Goal: Information Seeking & Learning: Learn about a topic

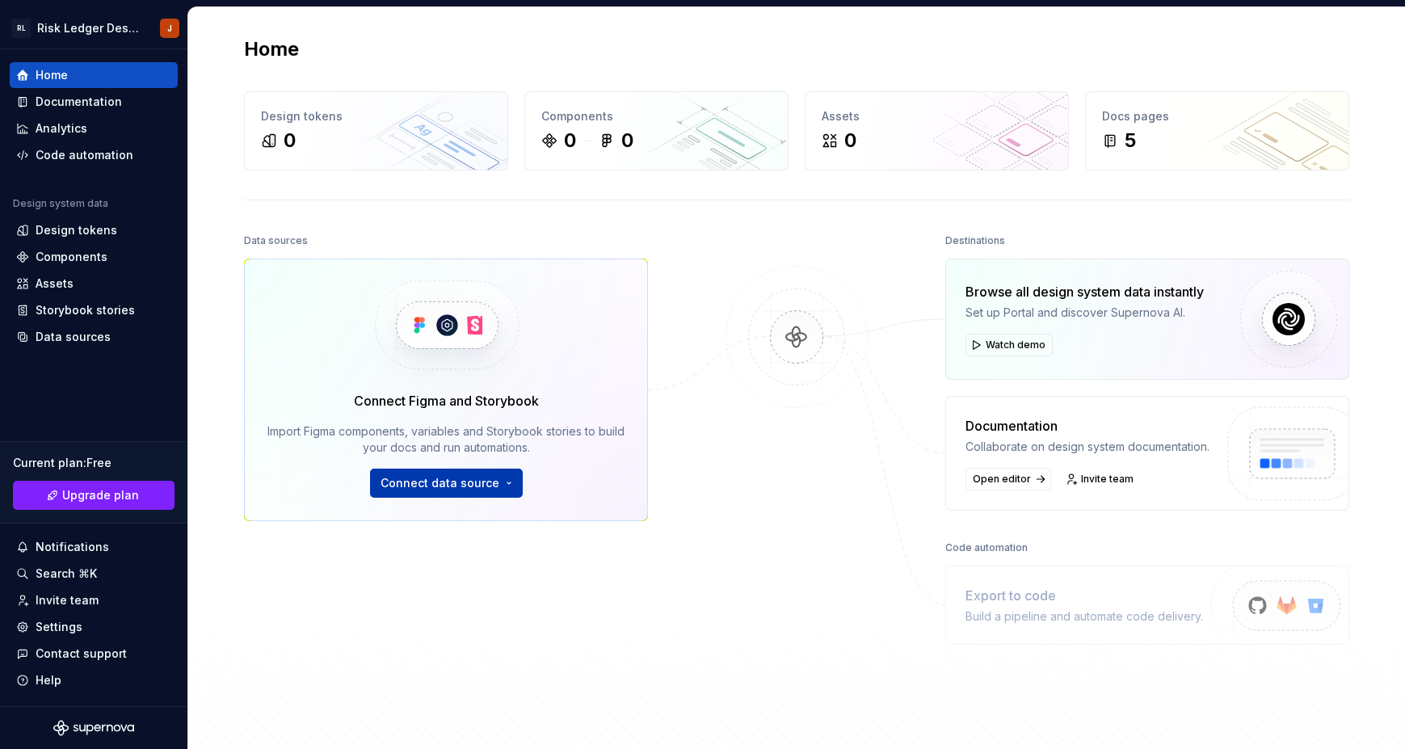
click at [450, 489] on span "Connect data source" at bounding box center [440, 483] width 119 height 16
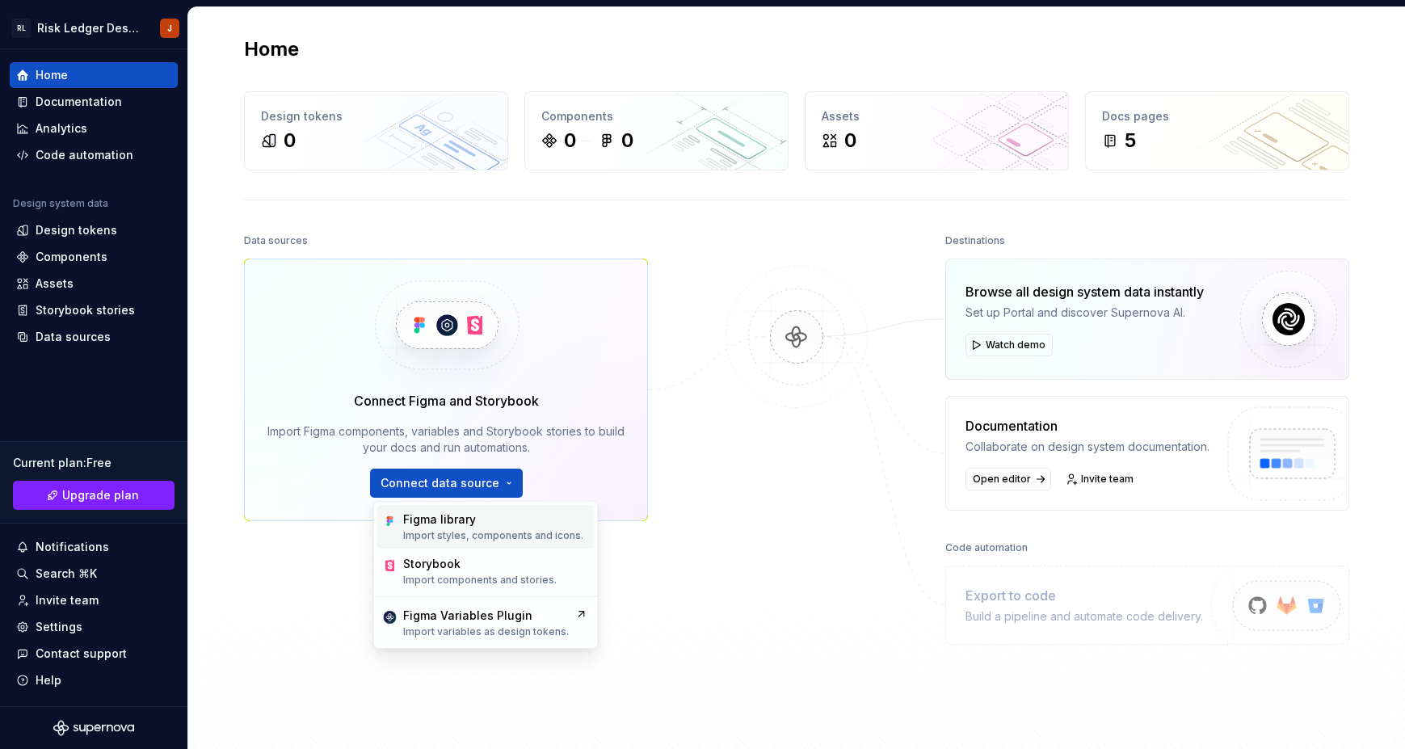
click at [447, 528] on div "Figma library Import styles, components and icons." at bounding box center [493, 527] width 180 height 31
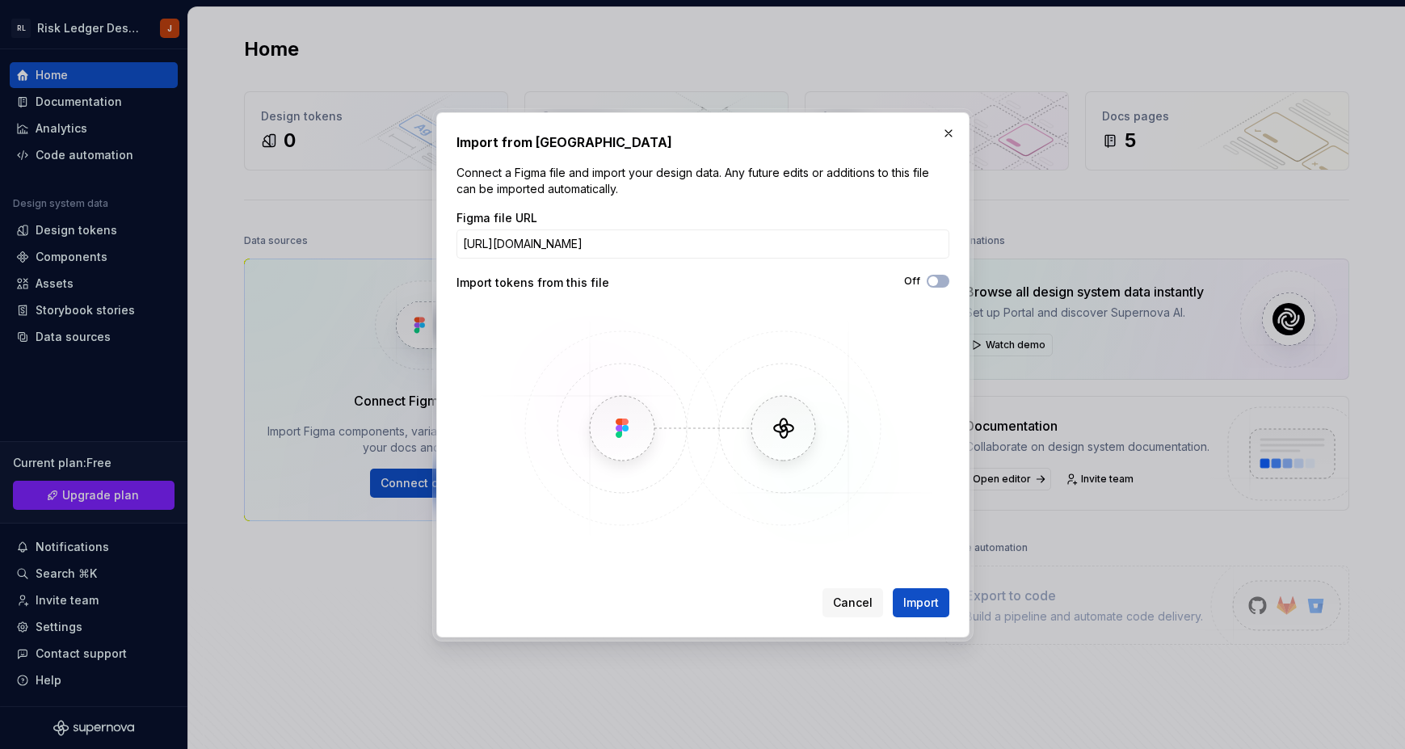
scroll to position [0, 170]
type input "https://www.figma.com/design/LoZclRHUNZM4wRKPsde86z/Design-System?node-id=316-4…"
click at [943, 284] on button "Off" at bounding box center [938, 281] width 23 height 13
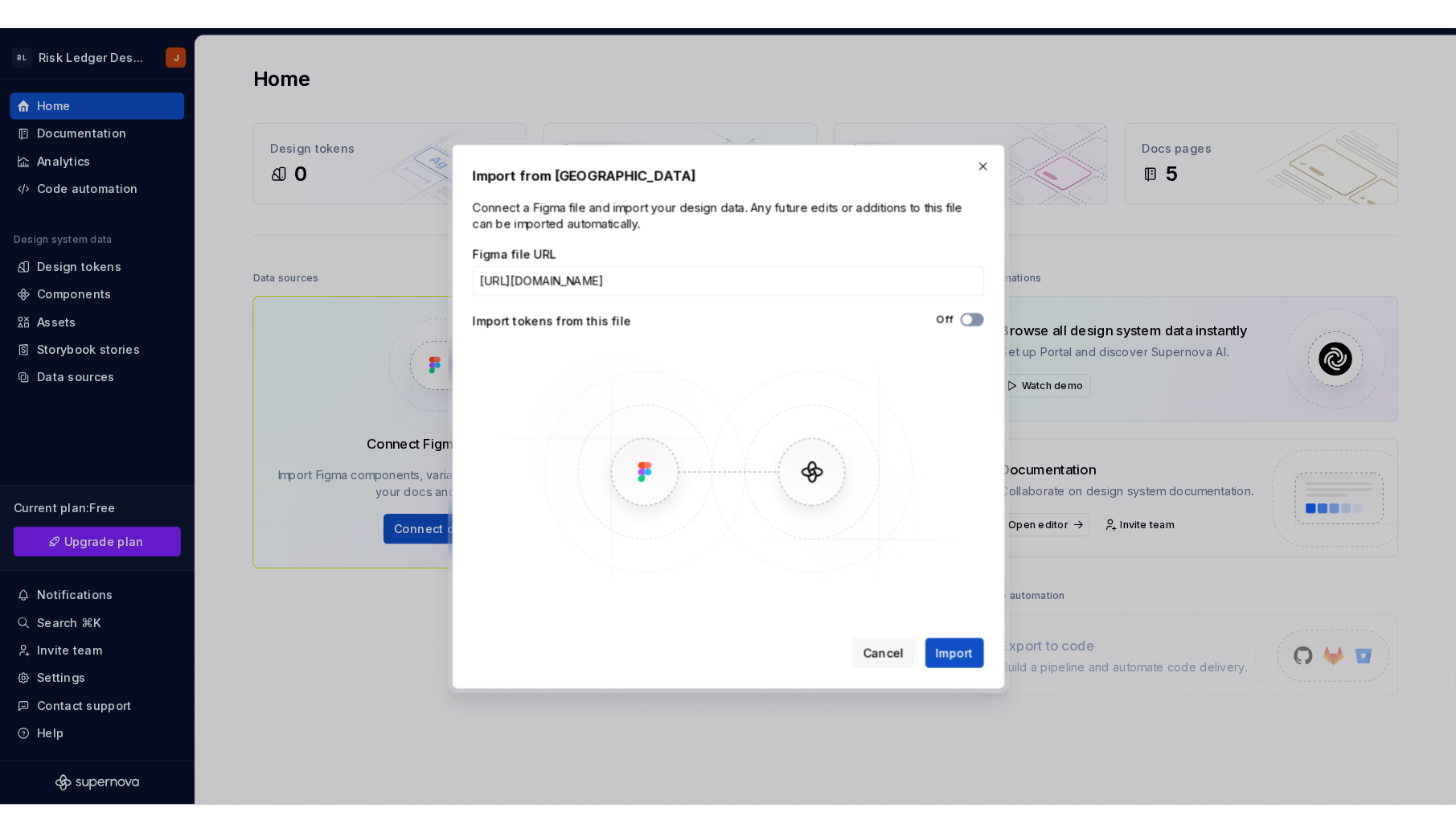
scroll to position [0, 0]
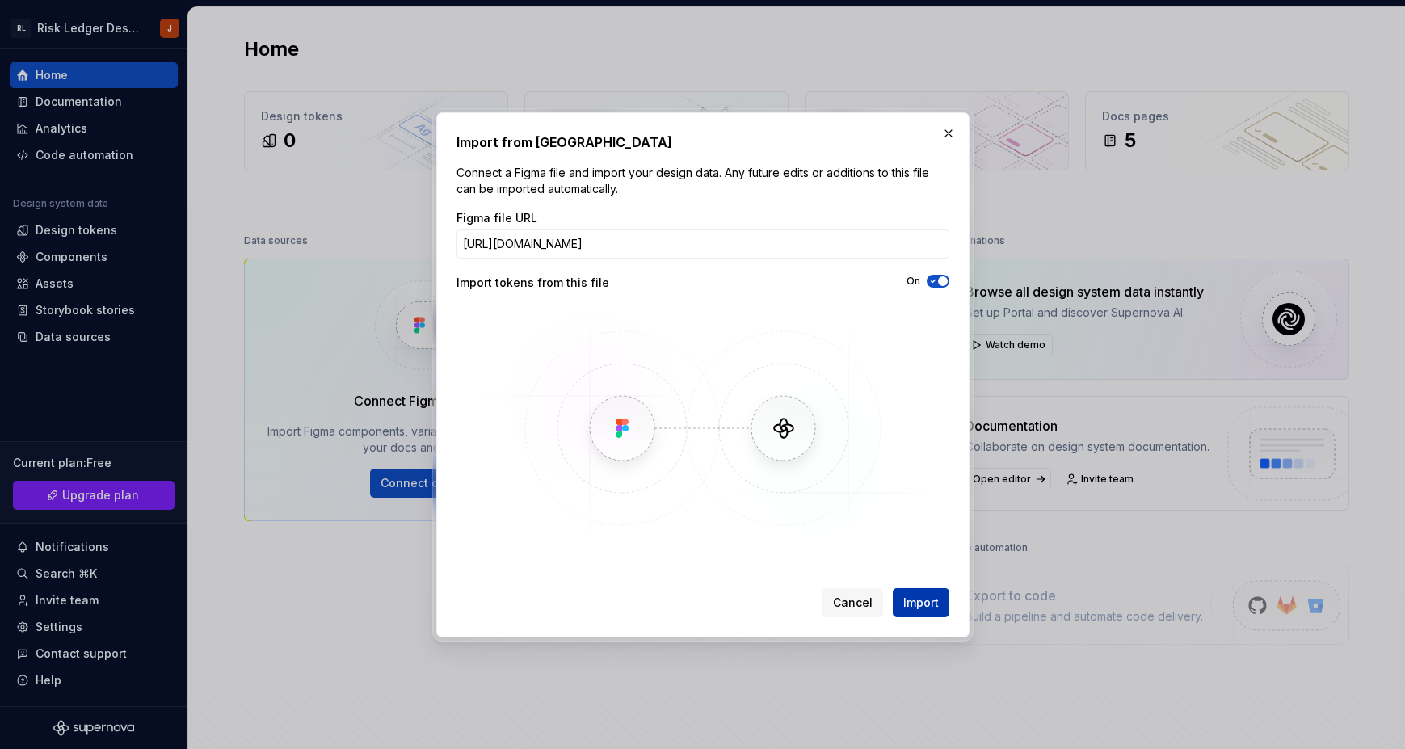
click at [922, 606] on span "Import" at bounding box center [921, 603] width 36 height 16
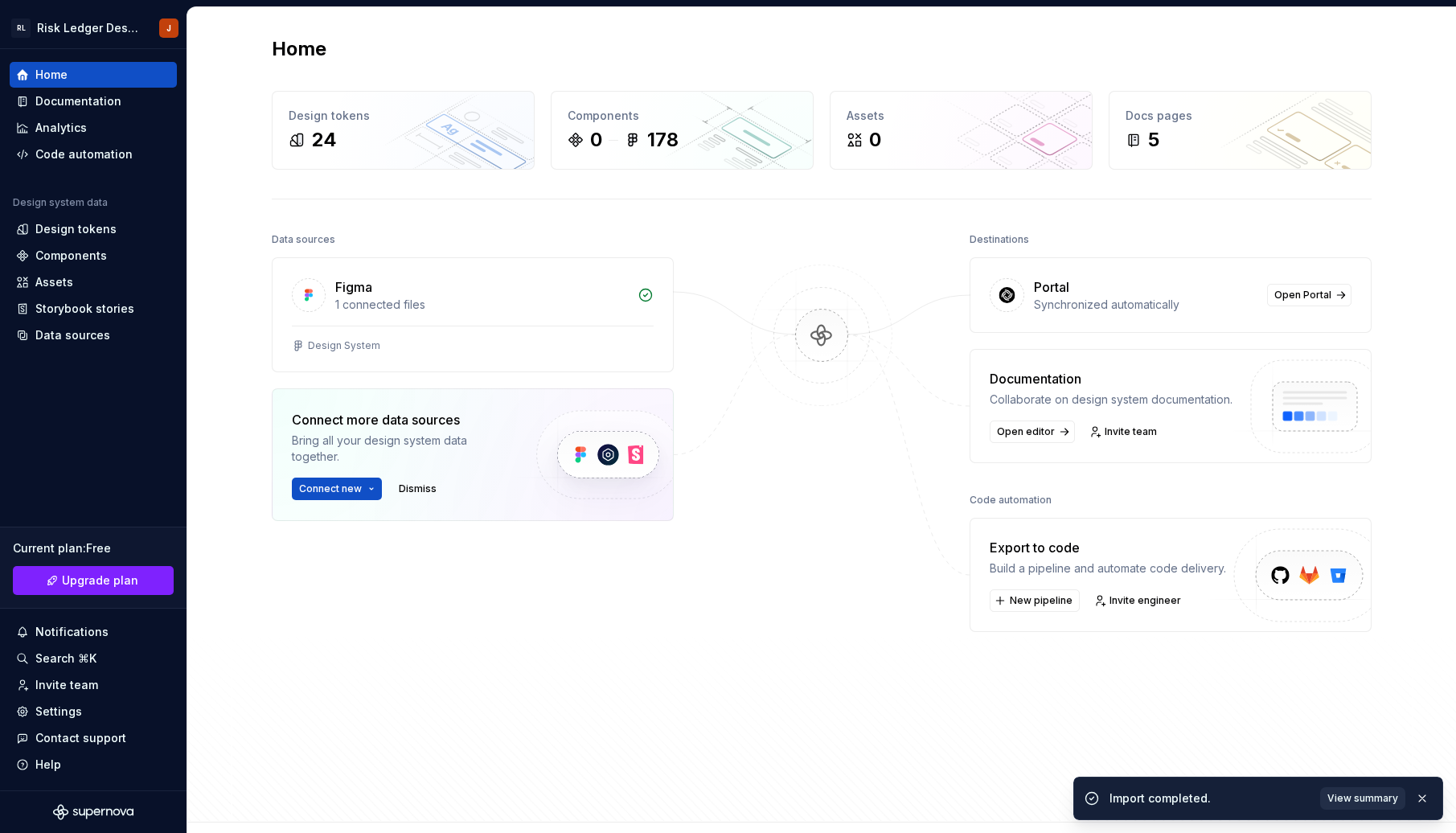
click at [1370, 744] on span "View summary" at bounding box center [1362, 798] width 71 height 13
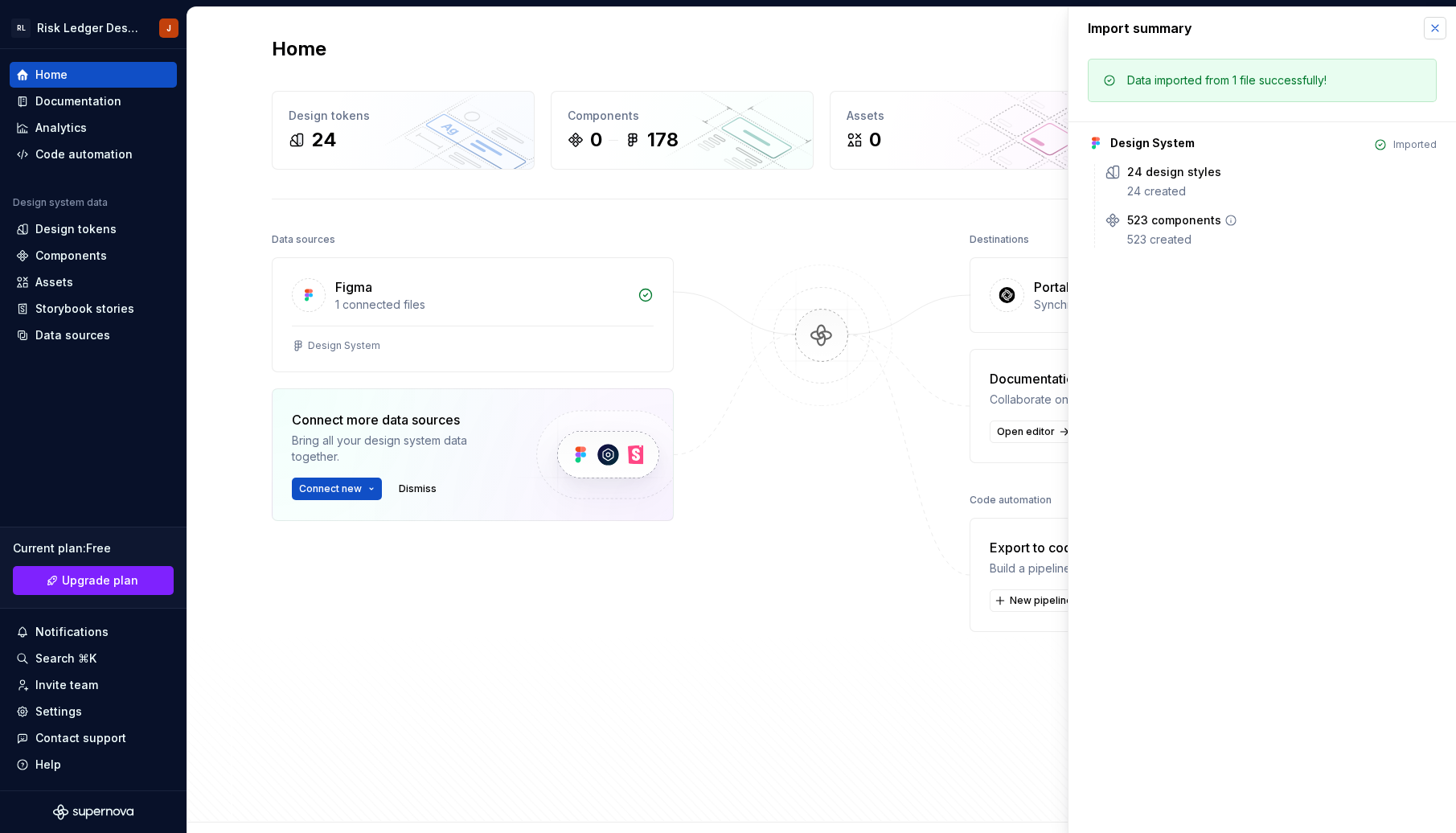
click at [1398, 24] on button "button" at bounding box center [1435, 28] width 23 height 23
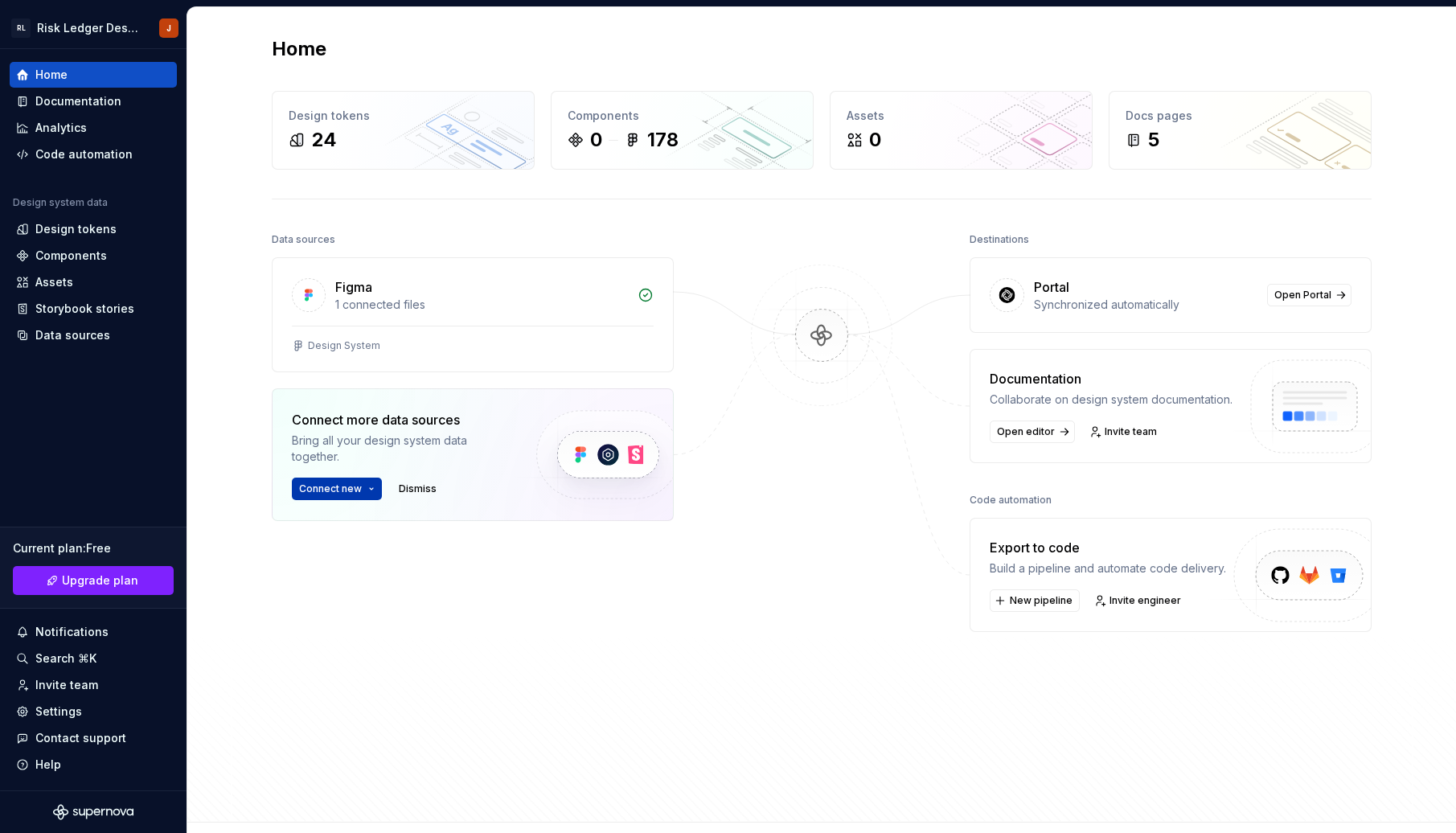
click at [337, 492] on span "Connect new" at bounding box center [330, 489] width 63 height 13
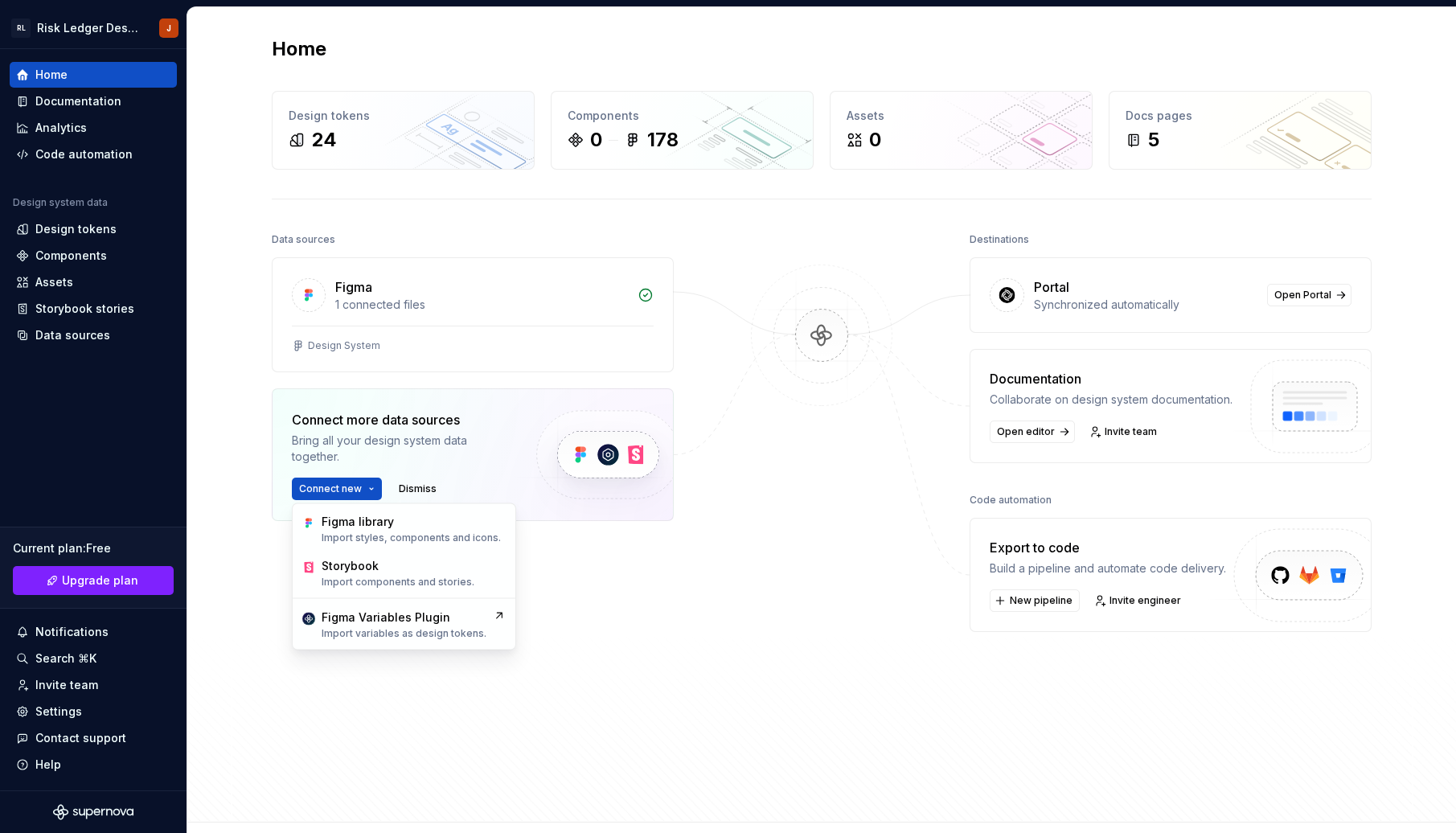
click at [622, 620] on div "Data sources Figma 1 connected files Design System Connect more data sources Br…" at bounding box center [473, 479] width 402 height 501
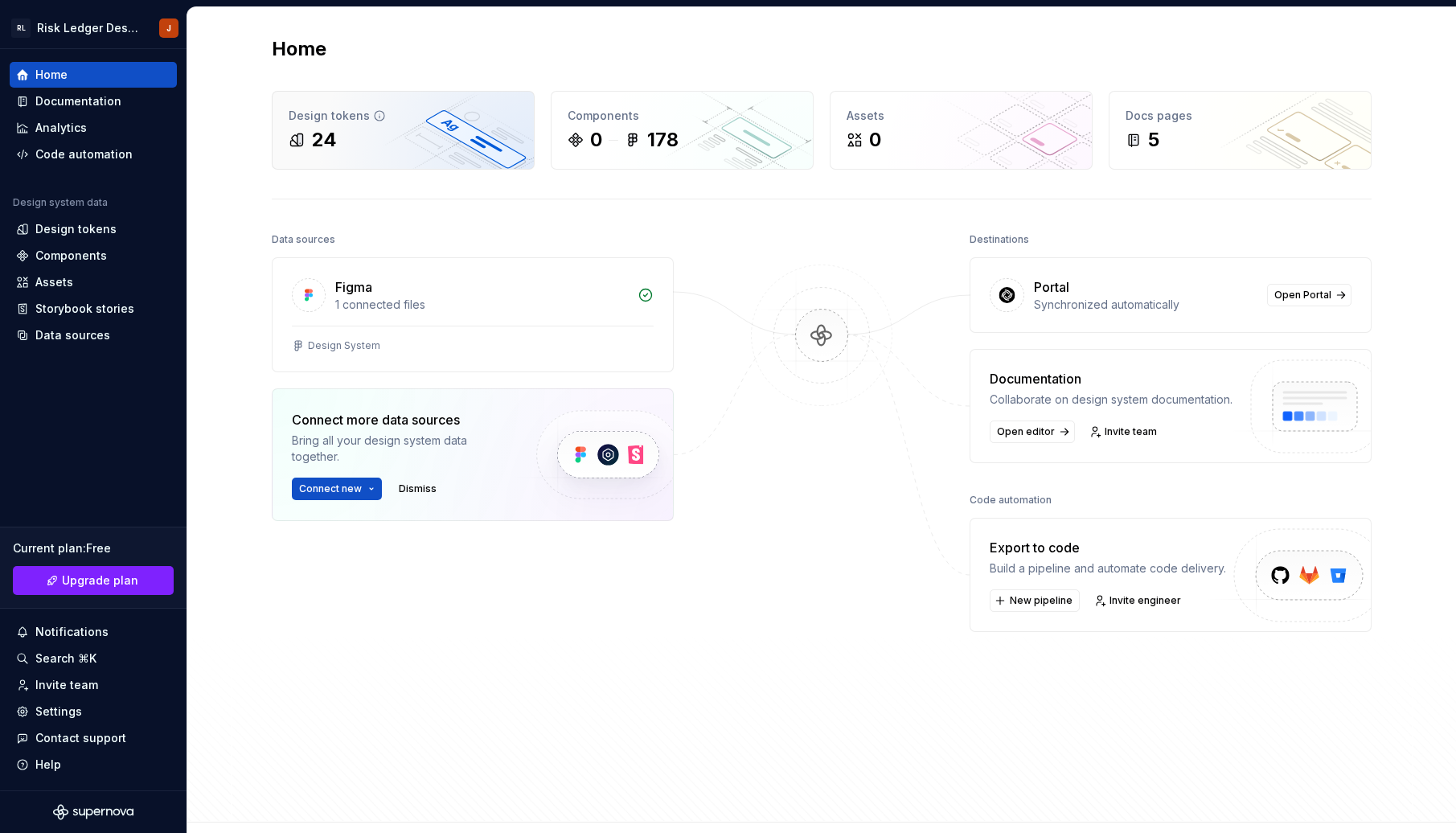
click at [404, 100] on div "Design tokens 24" at bounding box center [403, 130] width 262 height 78
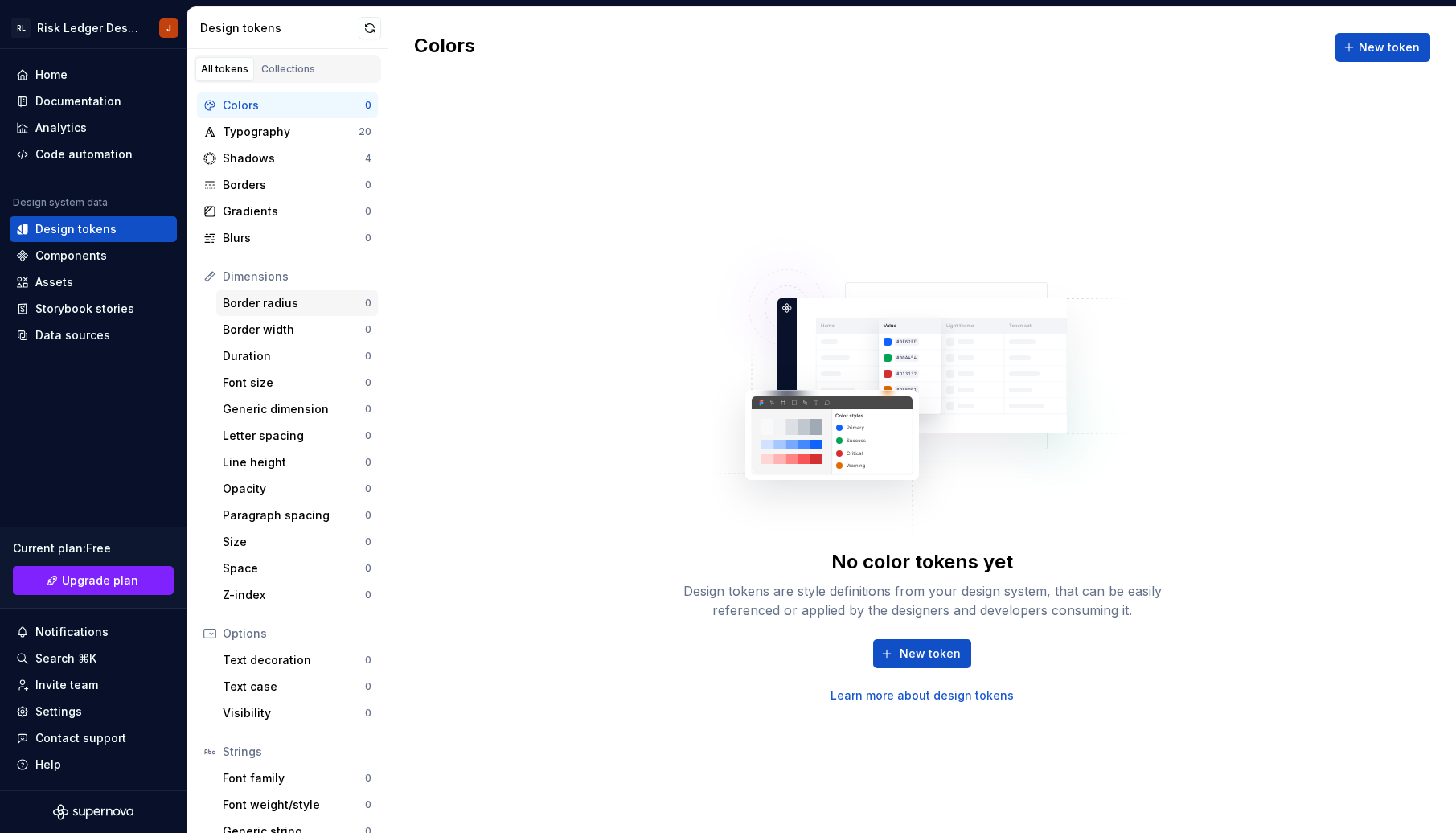
click at [284, 305] on div "Border radius" at bounding box center [294, 304] width 142 height 16
click at [314, 166] on div "Shadows 4" at bounding box center [288, 158] width 181 height 26
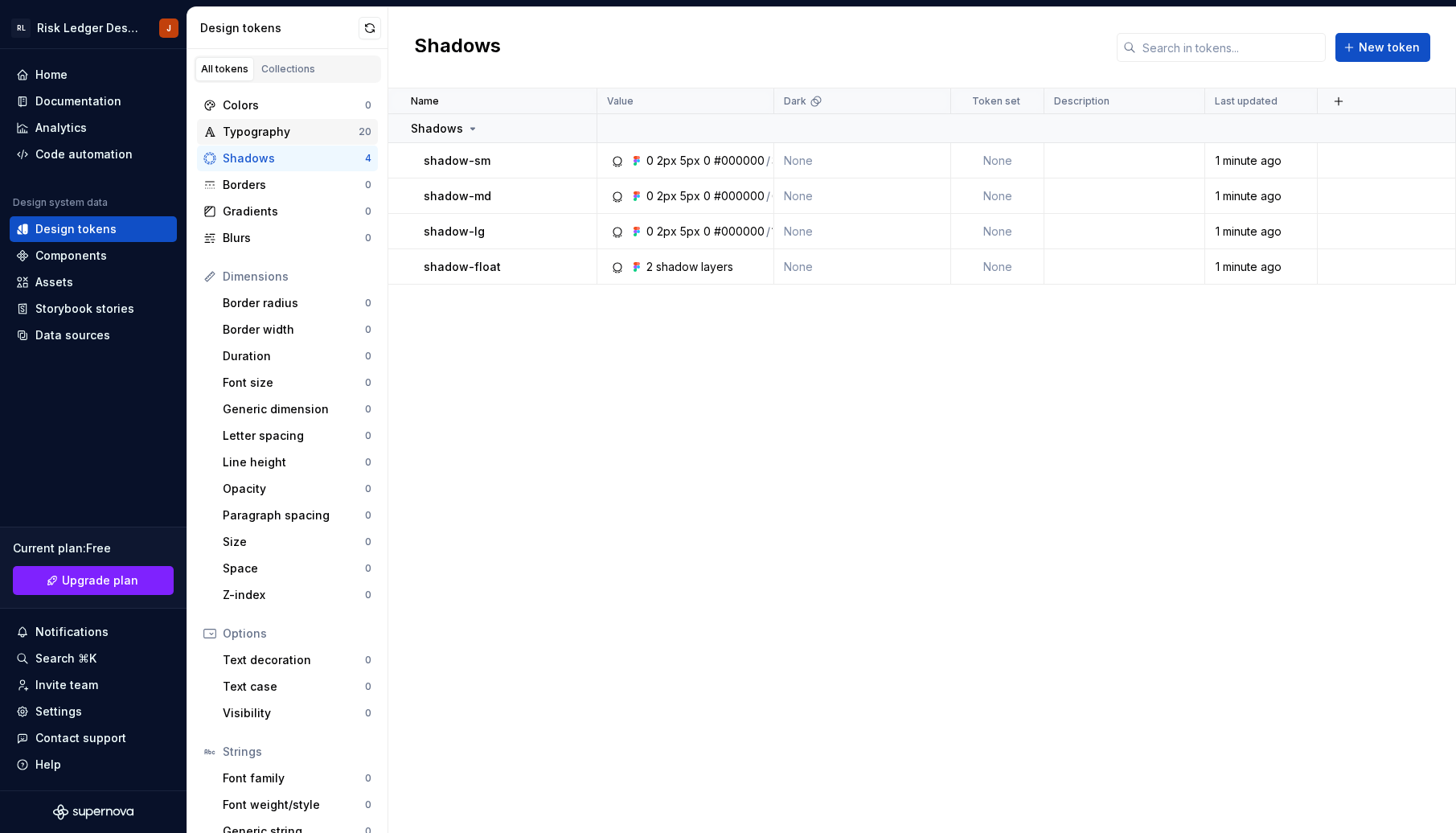
click at [309, 136] on div "Typography" at bounding box center [291, 131] width 136 height 16
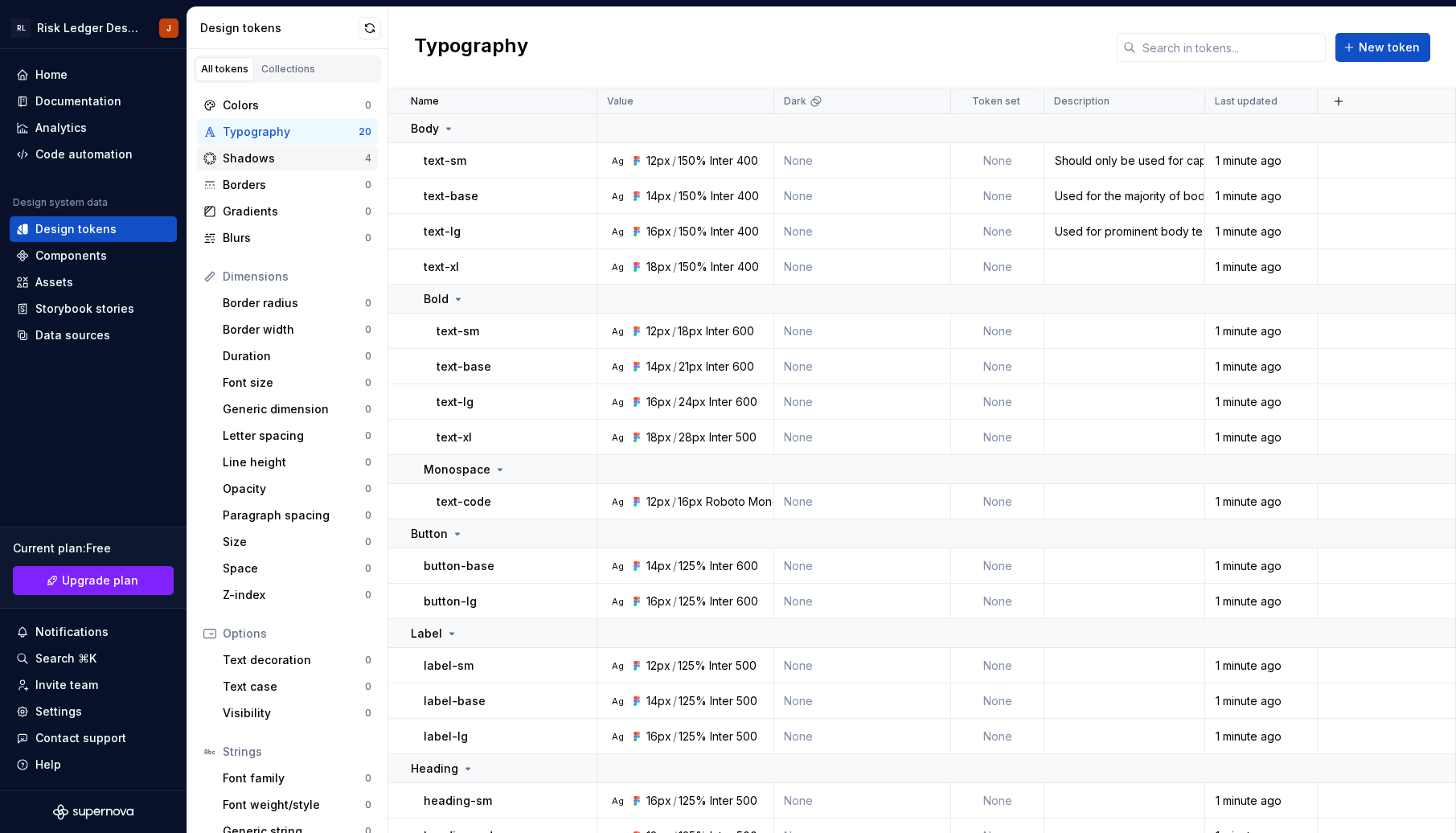
click at [300, 165] on div "Shadows" at bounding box center [294, 158] width 142 height 16
click at [290, 191] on div "Borders" at bounding box center [294, 185] width 142 height 16
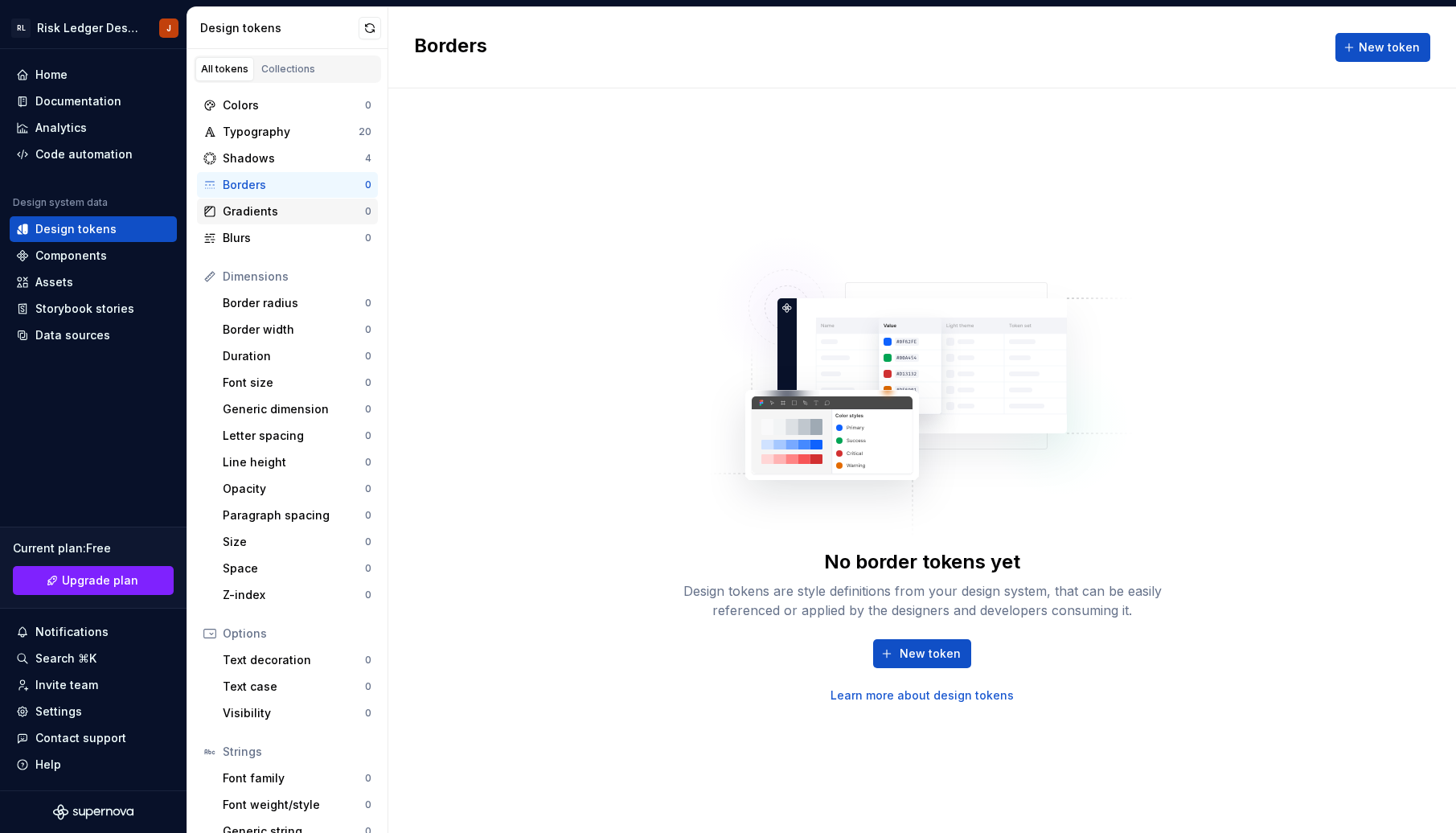
click at [287, 218] on div "Gradients" at bounding box center [294, 211] width 142 height 16
click at [280, 241] on div "Blurs" at bounding box center [294, 238] width 142 height 16
click at [292, 109] on div "Colors" at bounding box center [294, 105] width 142 height 16
click at [283, 140] on div "Typography 20" at bounding box center [288, 132] width 181 height 26
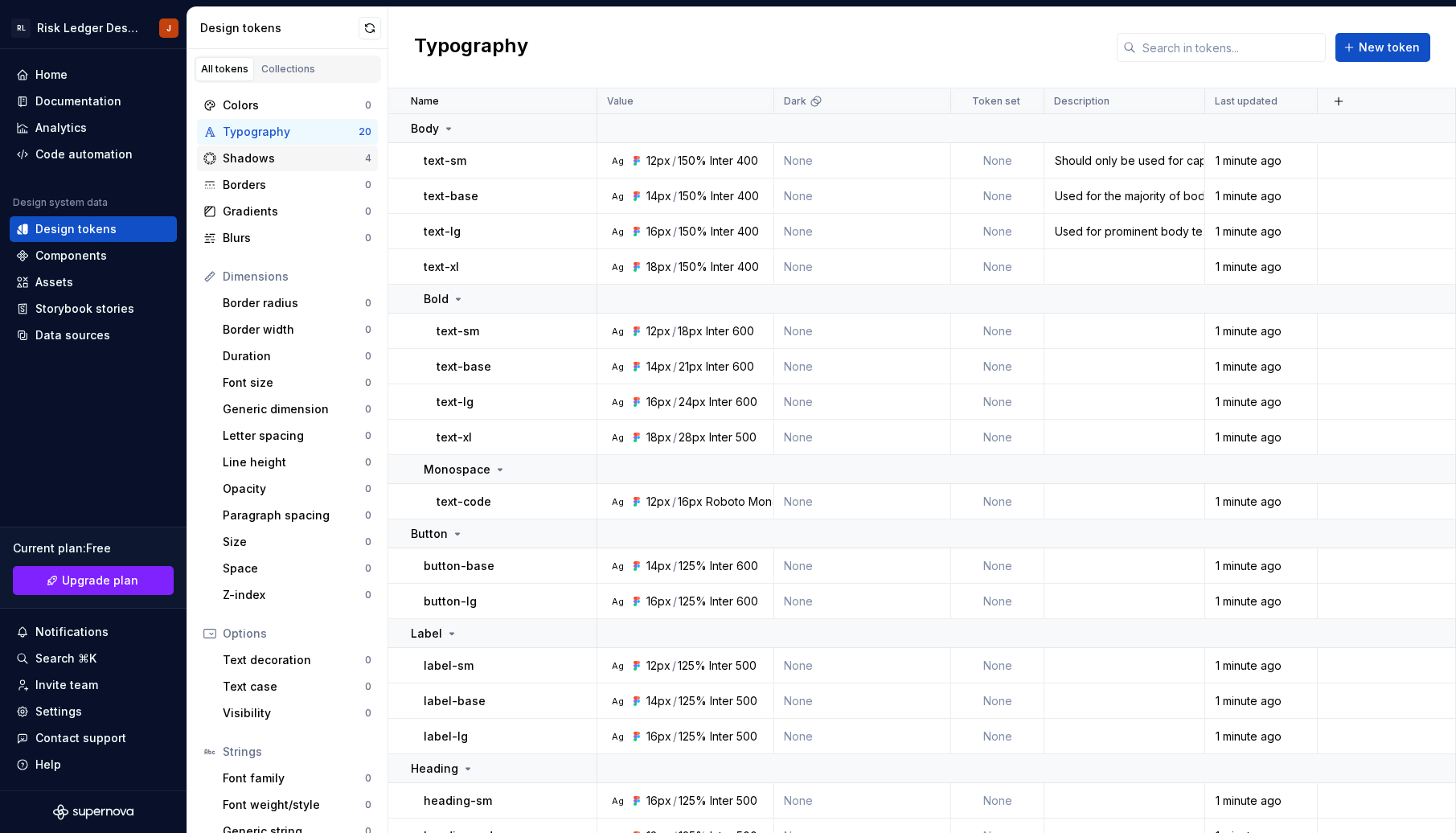
click at [280, 160] on div "Shadows" at bounding box center [294, 158] width 142 height 16
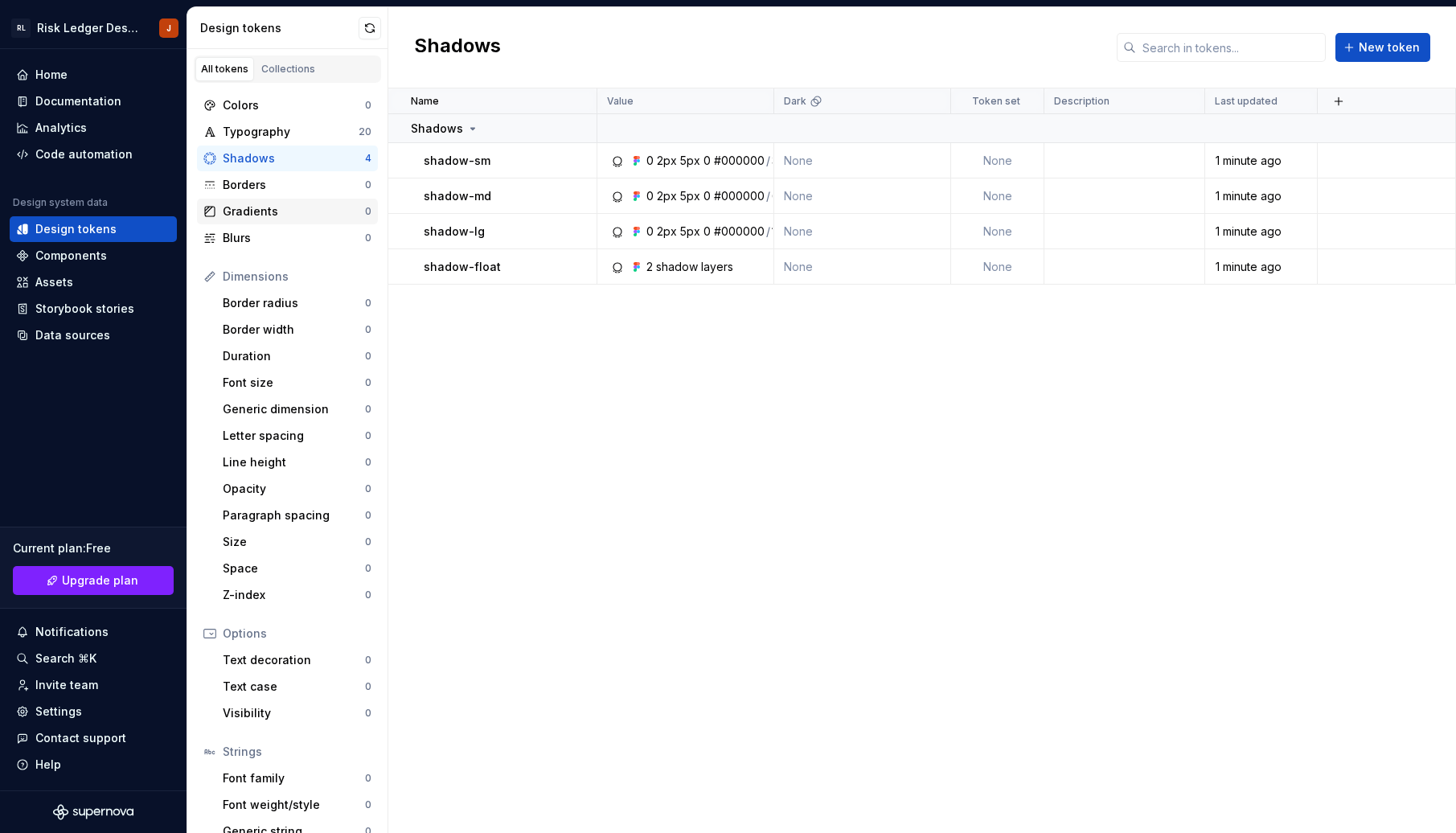
click at [264, 216] on div "Gradients" at bounding box center [294, 211] width 142 height 16
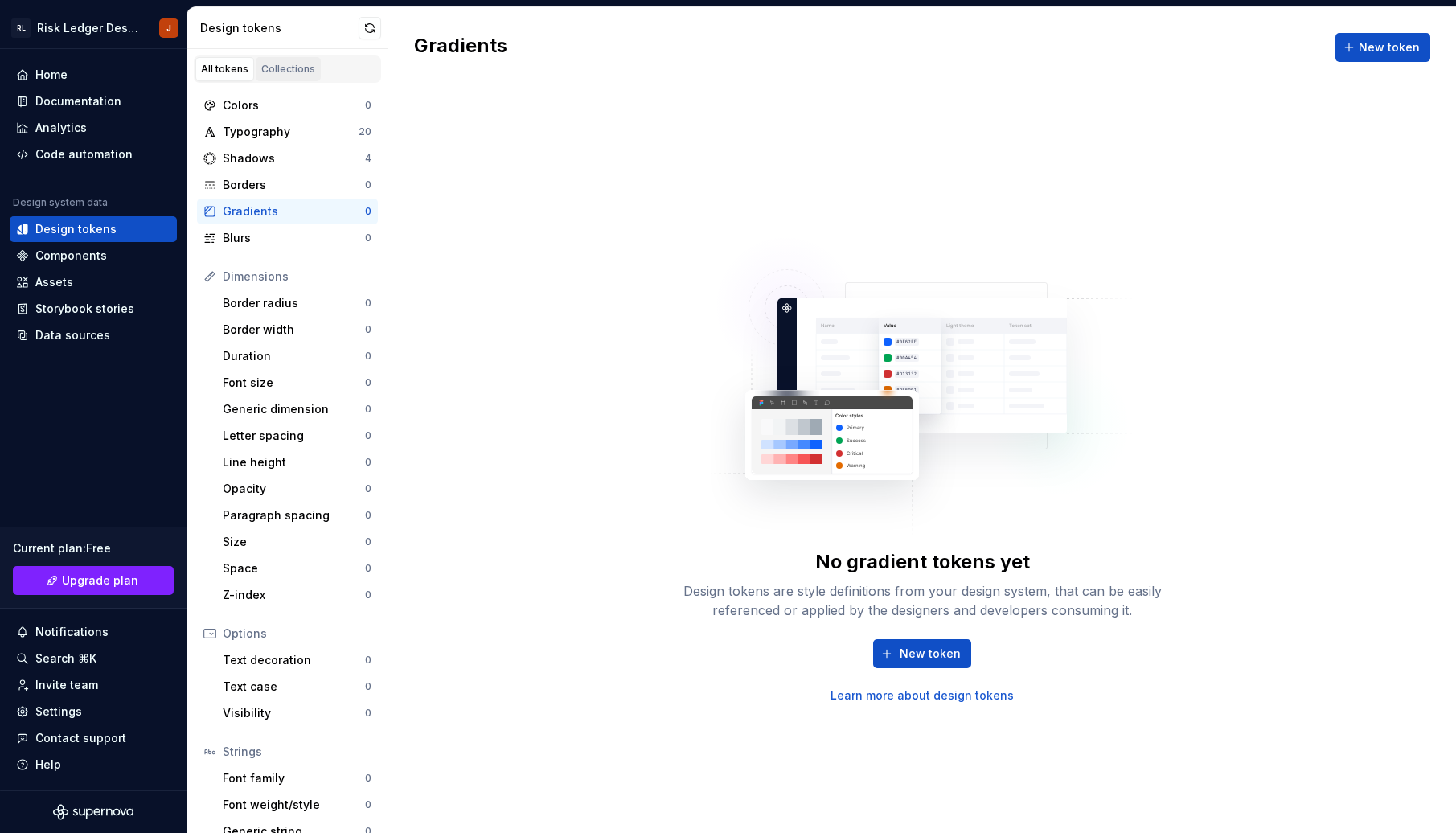
click at [292, 77] on link "Collections" at bounding box center [288, 69] width 65 height 24
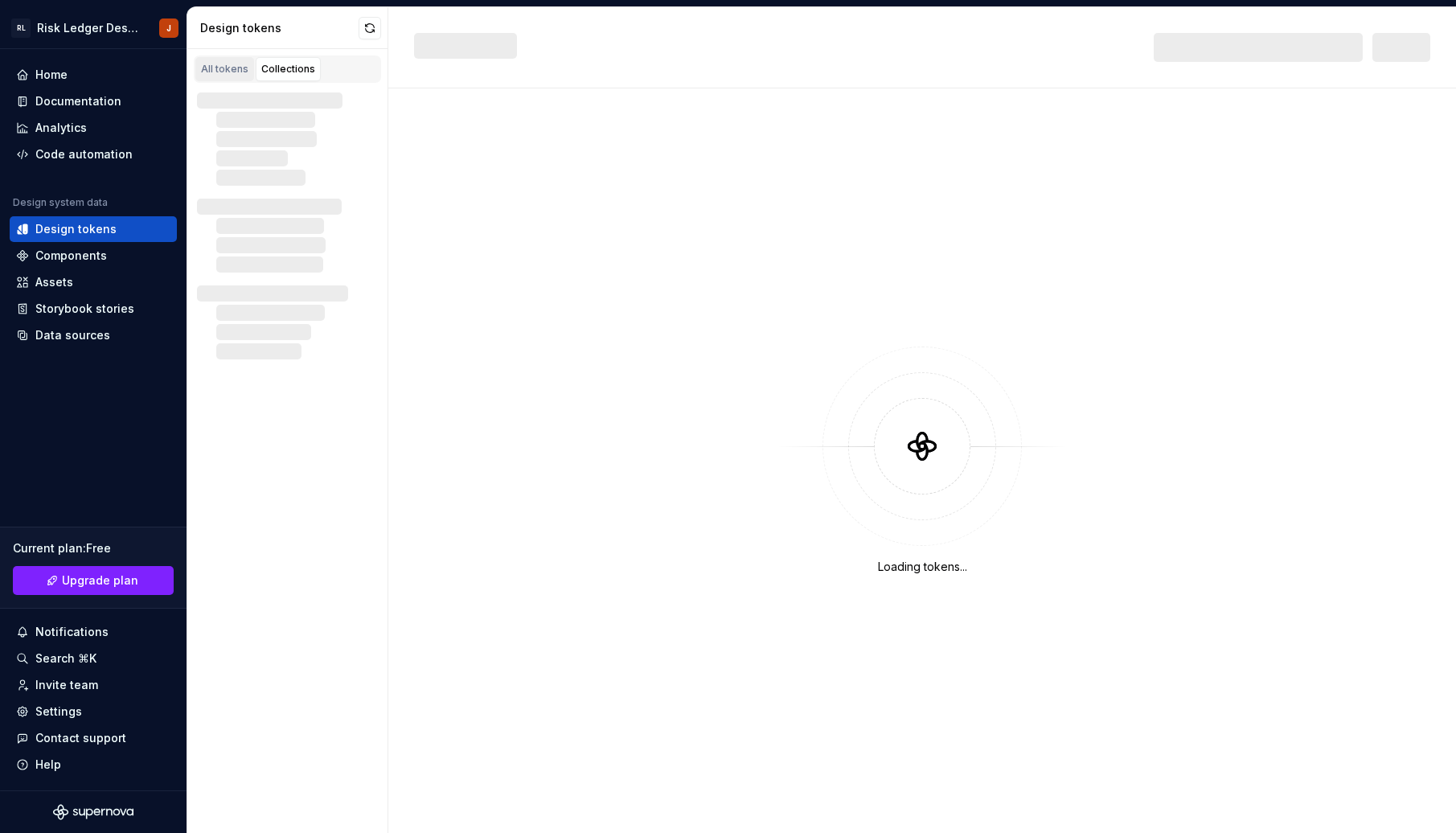
click at [227, 75] on div "All tokens" at bounding box center [225, 69] width 48 height 13
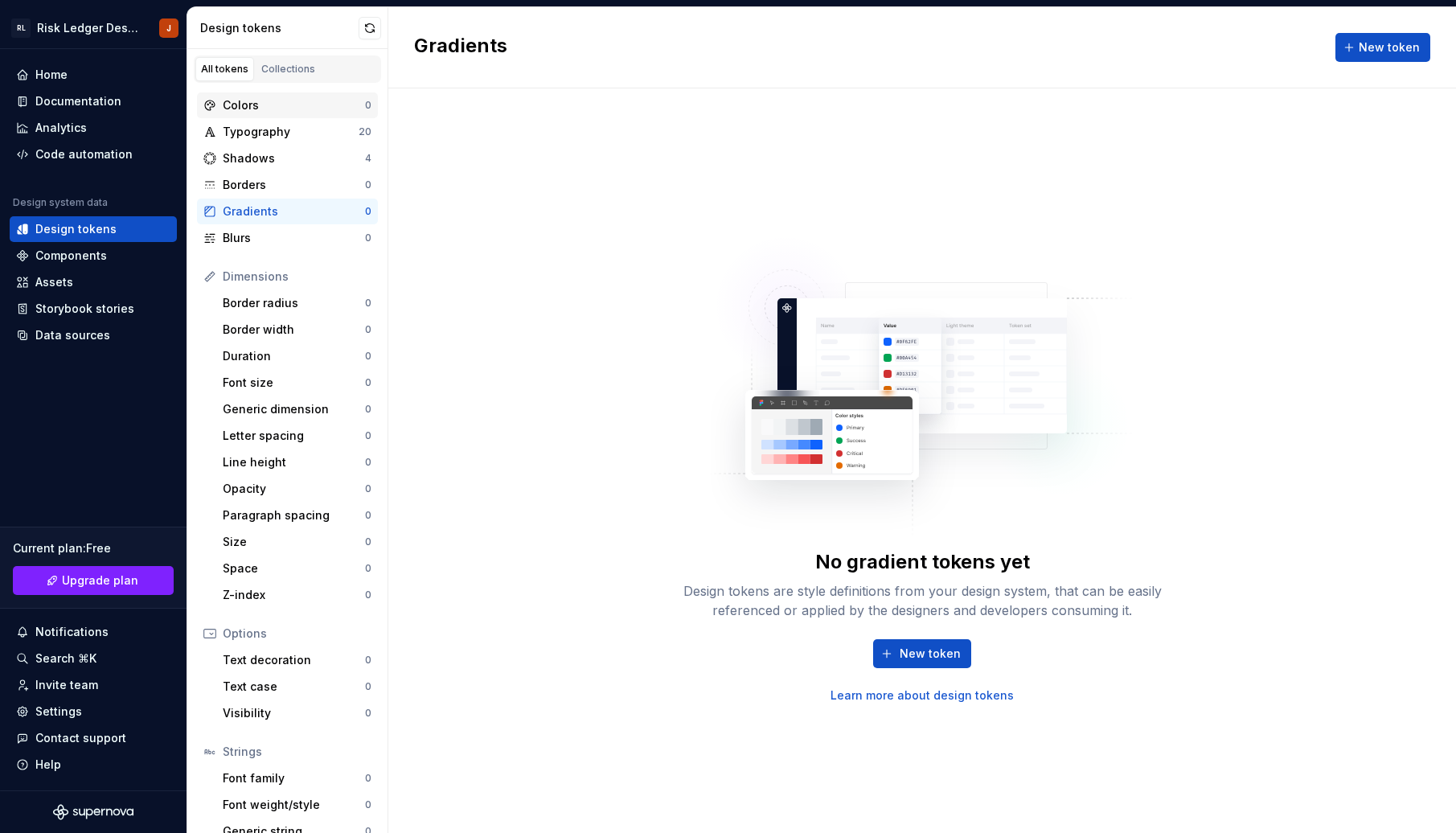
click at [265, 107] on div "Colors" at bounding box center [294, 105] width 142 height 16
click at [265, 134] on div "Typography" at bounding box center [291, 131] width 136 height 16
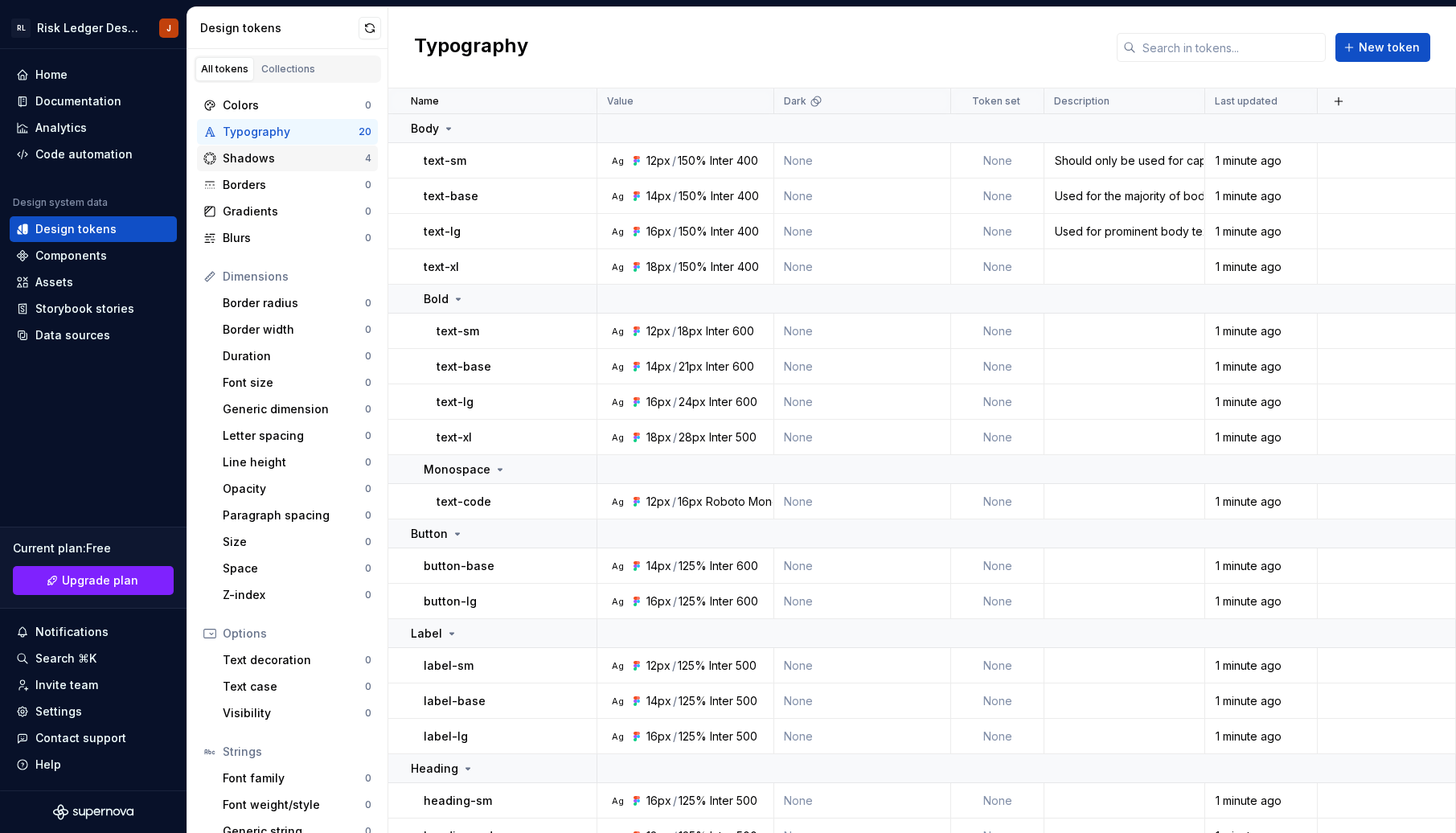
click at [261, 153] on div "Shadows" at bounding box center [294, 158] width 142 height 16
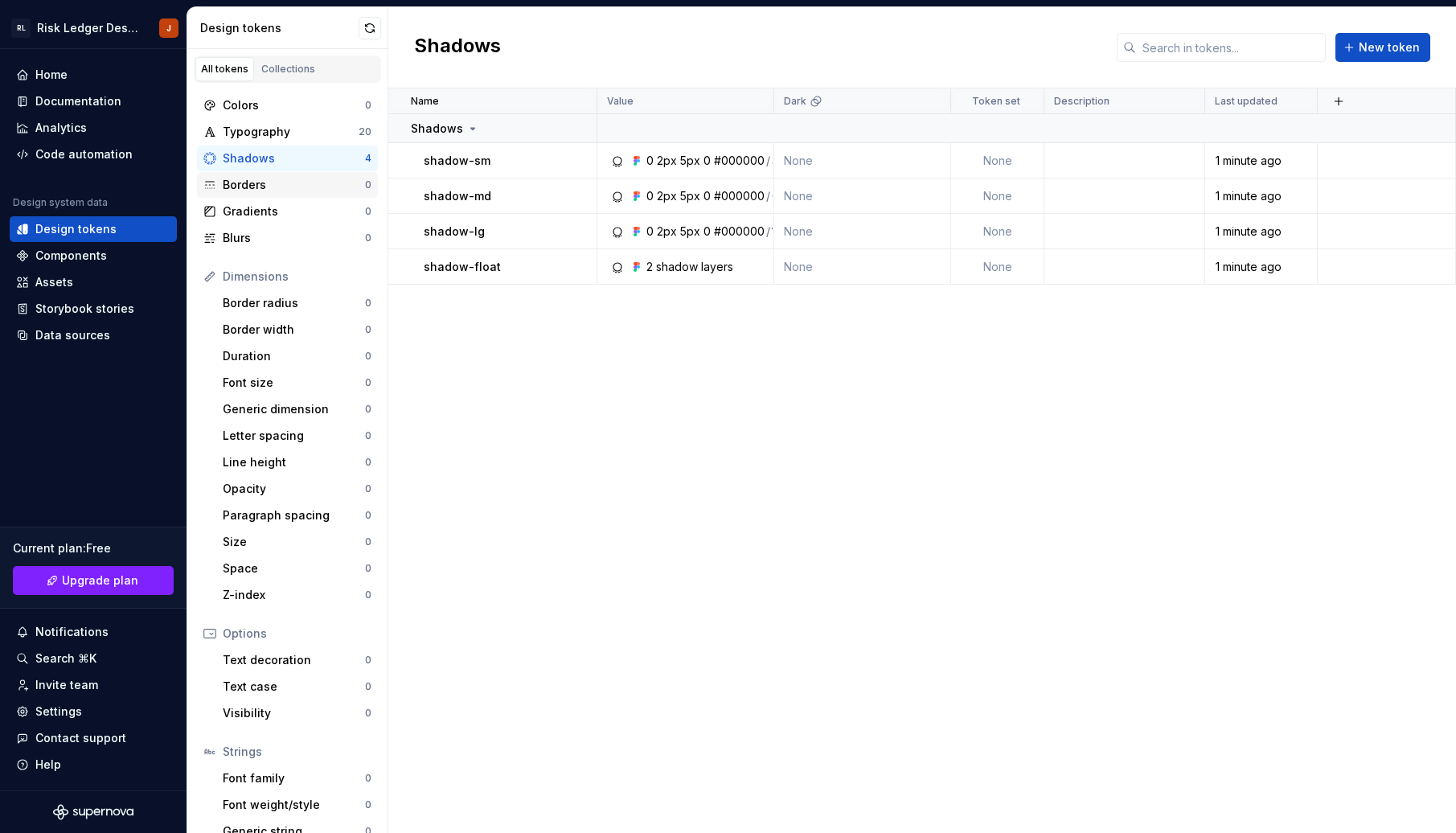
click at [261, 182] on div "Borders" at bounding box center [294, 185] width 142 height 16
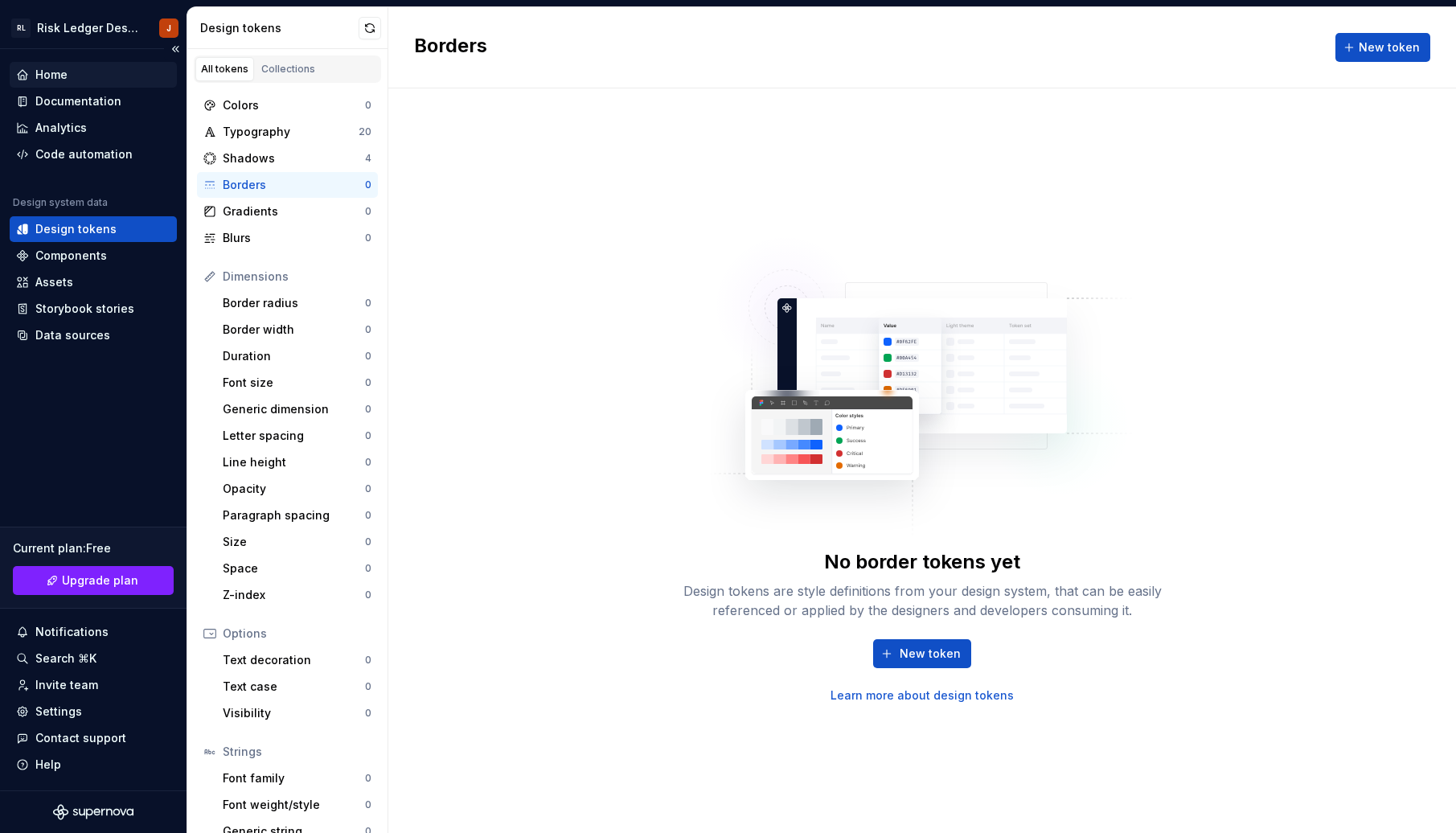
click at [64, 79] on div "Home" at bounding box center [52, 75] width 32 height 16
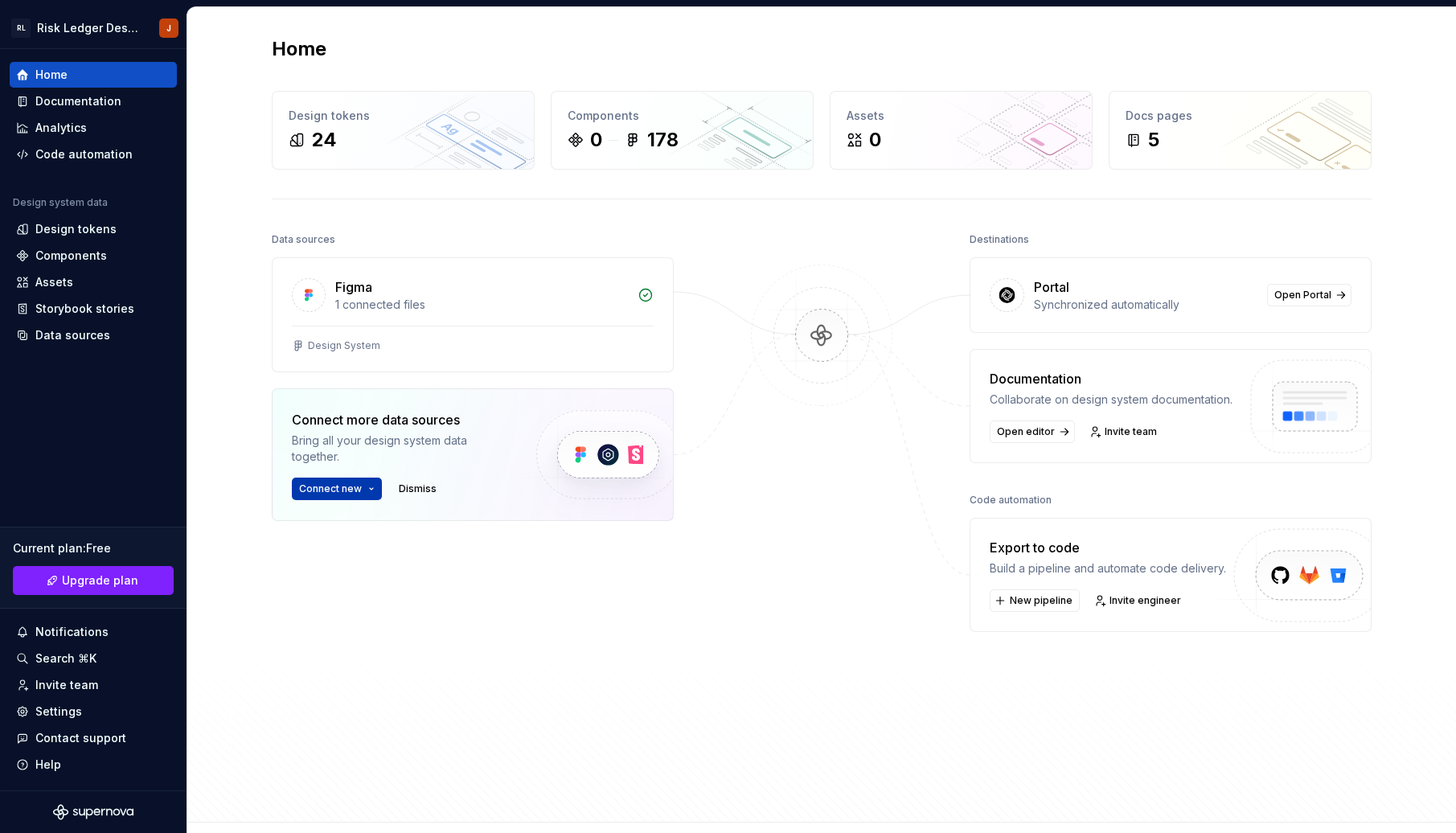
click at [351, 491] on span "Connect new" at bounding box center [330, 489] width 63 height 13
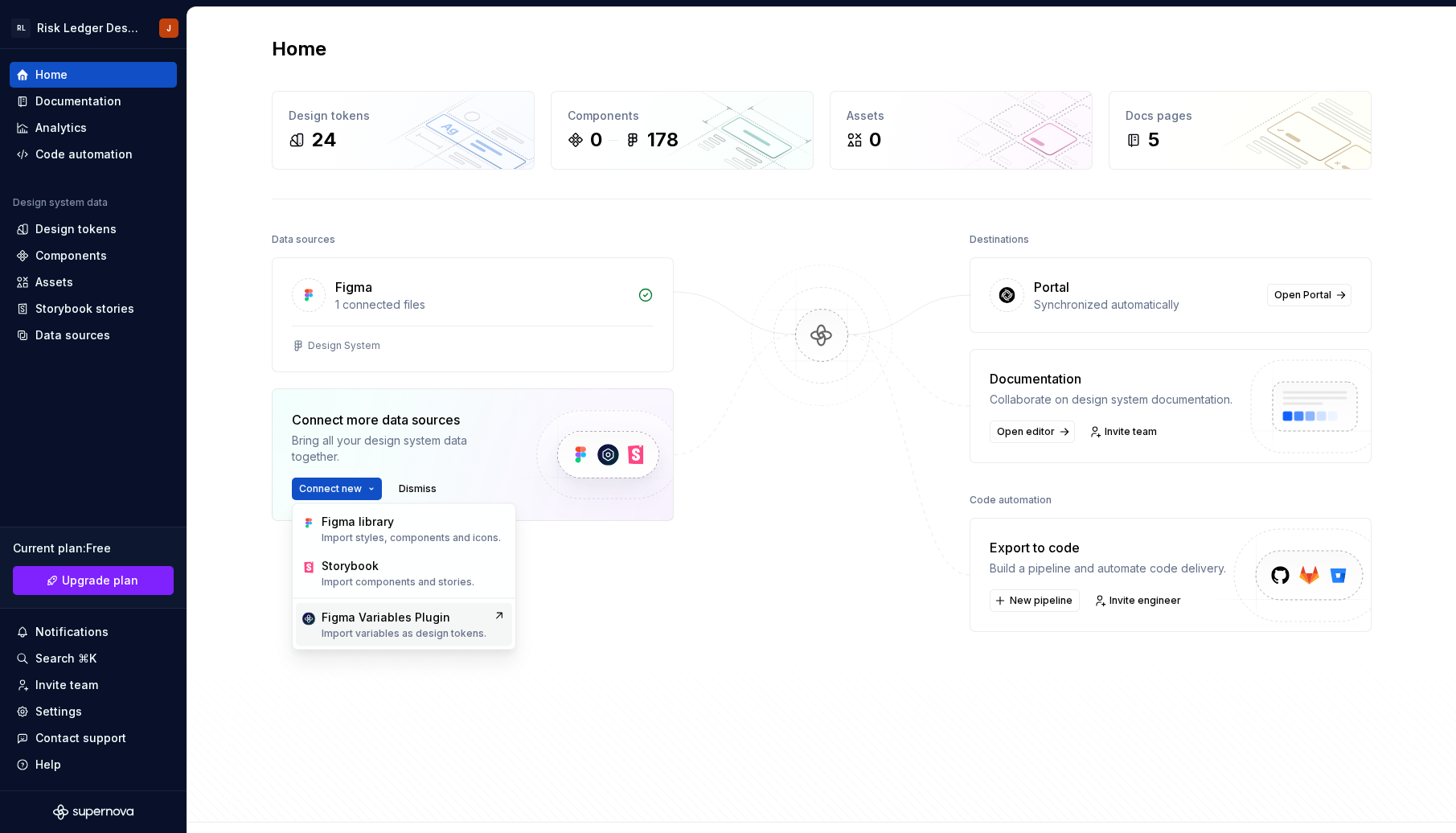
click at [393, 622] on div "Figma Variables Plugin" at bounding box center [385, 618] width 128 height 16
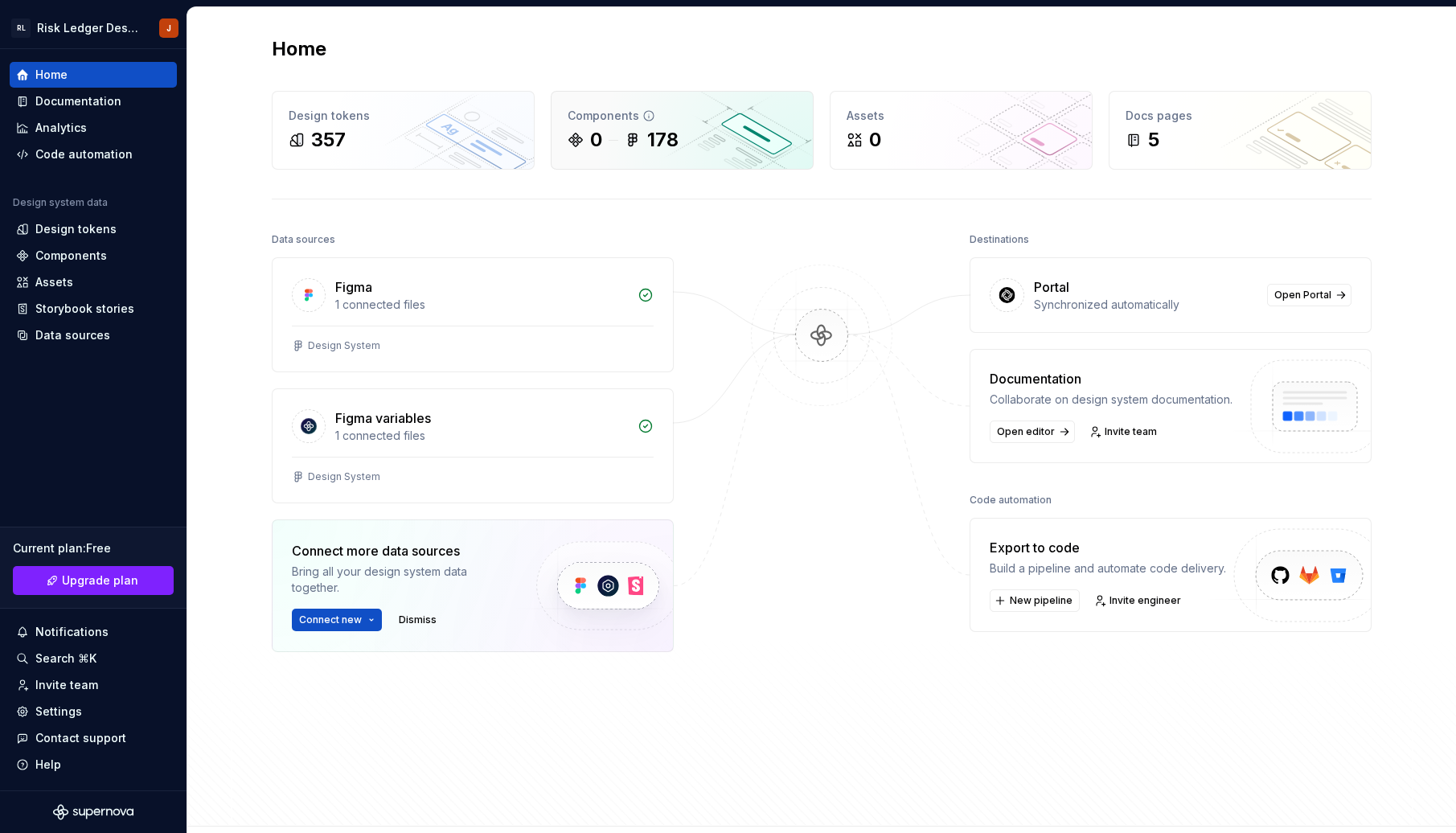
click at [659, 141] on div "178" at bounding box center [664, 140] width 32 height 26
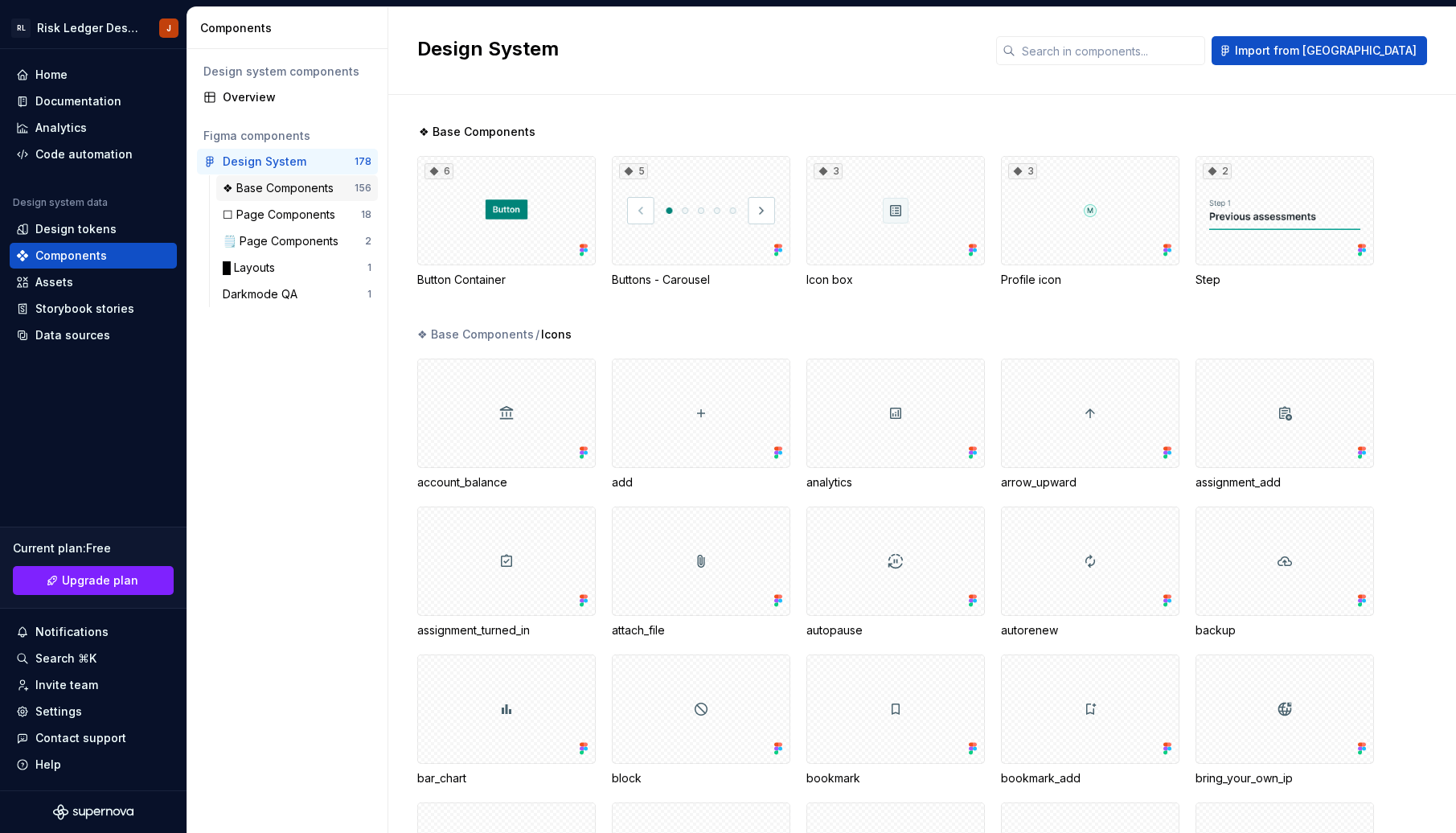
click at [325, 184] on div "❖ Base Components" at bounding box center [282, 188] width 117 height 16
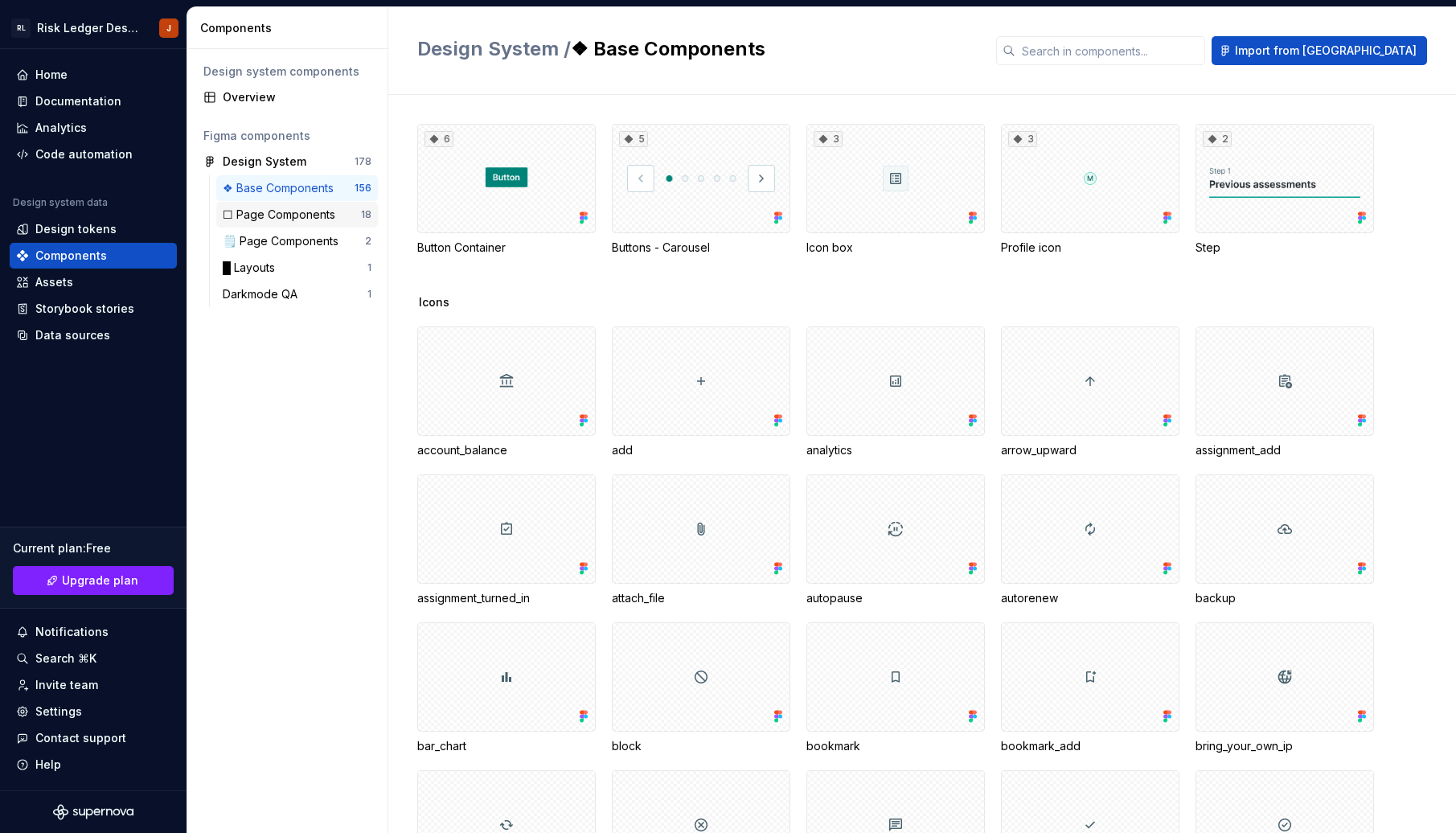
click at [277, 208] on div "☐ Page Components" at bounding box center [283, 215] width 119 height 16
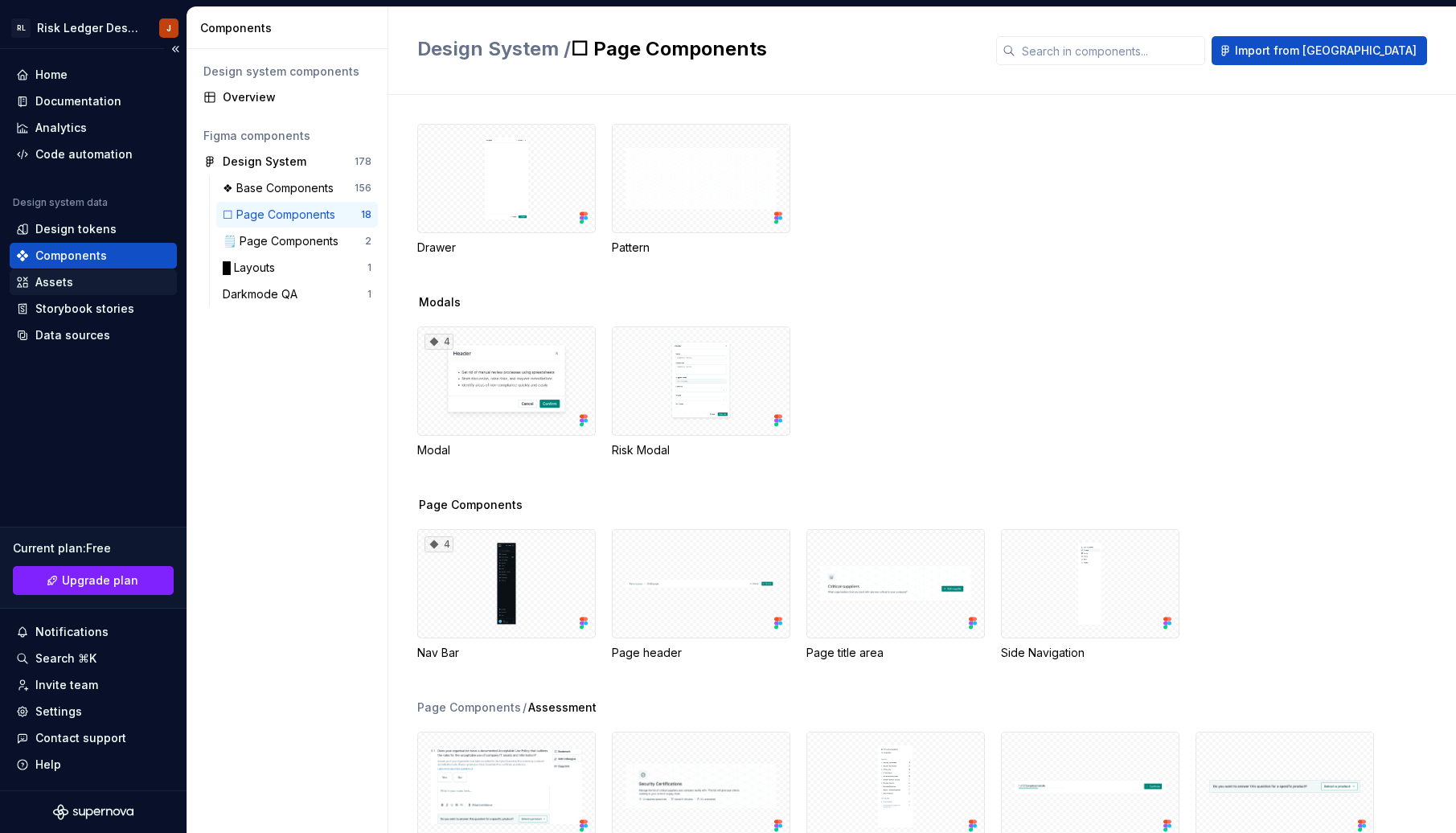
click at [111, 279] on div "Assets" at bounding box center [93, 283] width 154 height 16
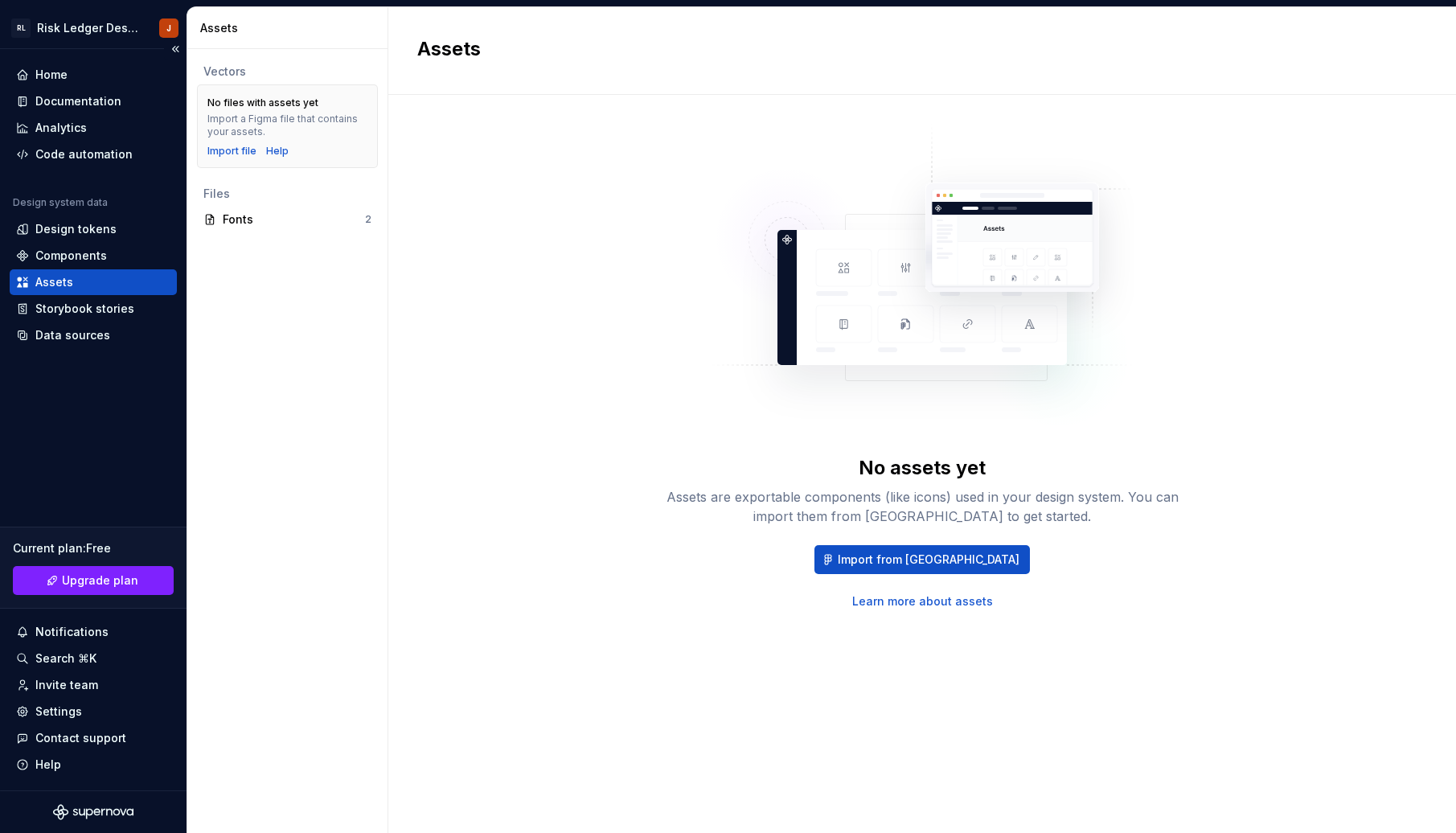
click at [137, 491] on div "Home Documentation Analytics Code automation Design system data Design tokens C…" at bounding box center [93, 419] width 186 height 741
click at [73, 78] on div "Home" at bounding box center [93, 75] width 154 height 16
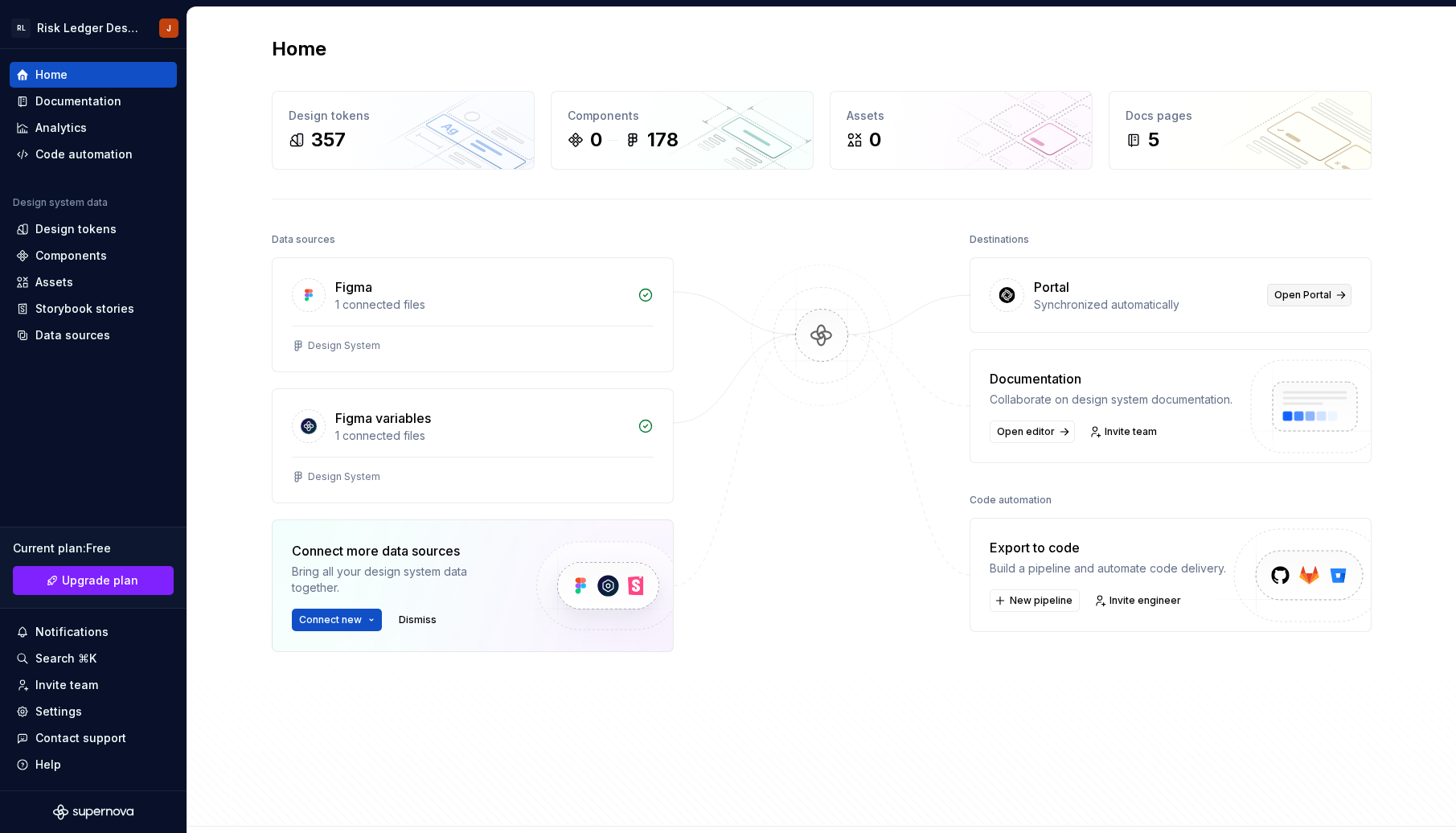
click at [1314, 294] on span "Open Portal" at bounding box center [1303, 295] width 57 height 13
click at [1150, 134] on div "5" at bounding box center [1153, 140] width 11 height 26
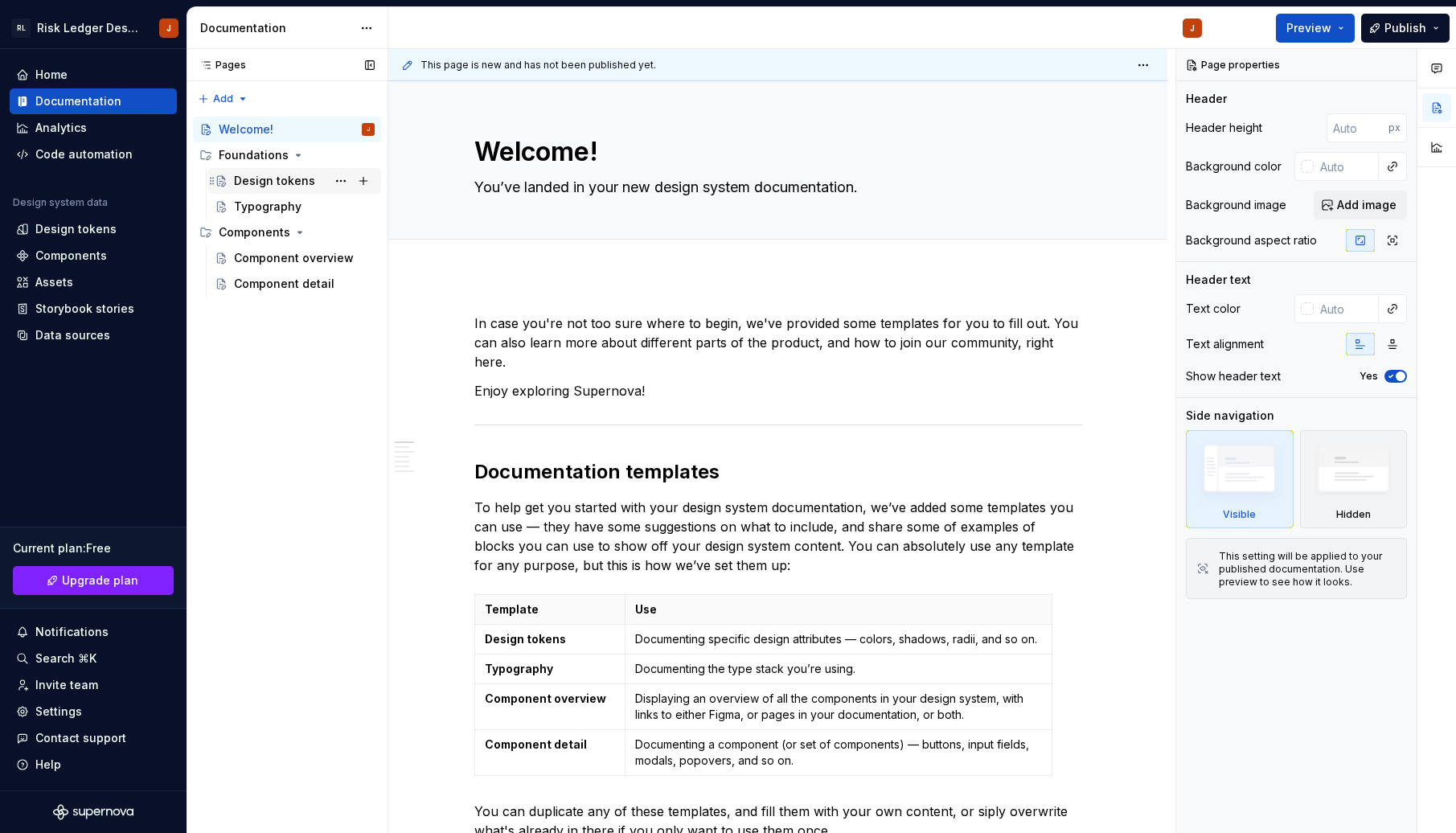
click at [280, 186] on div "Design tokens" at bounding box center [275, 181] width 82 height 16
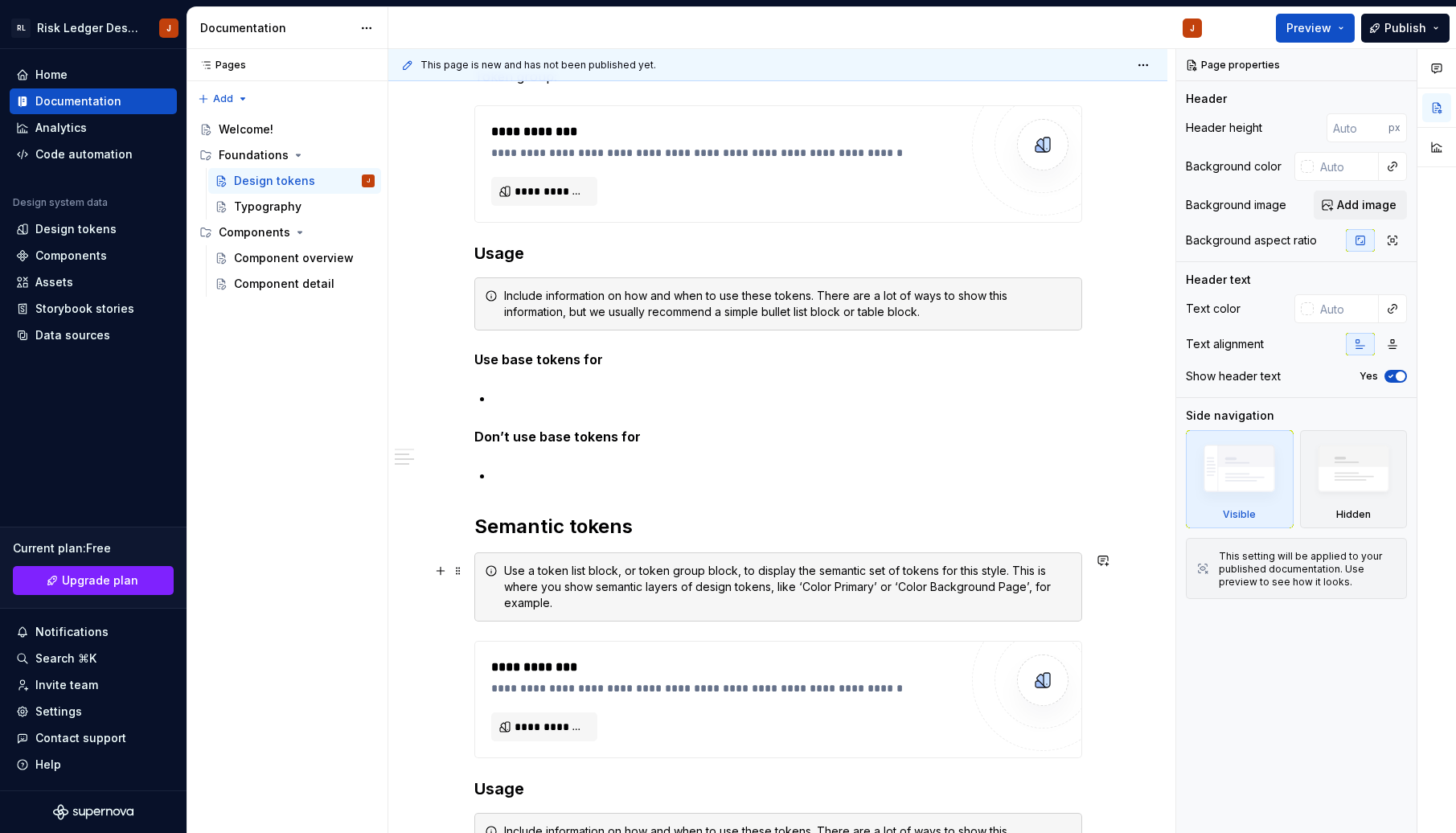
scroll to position [896, 0]
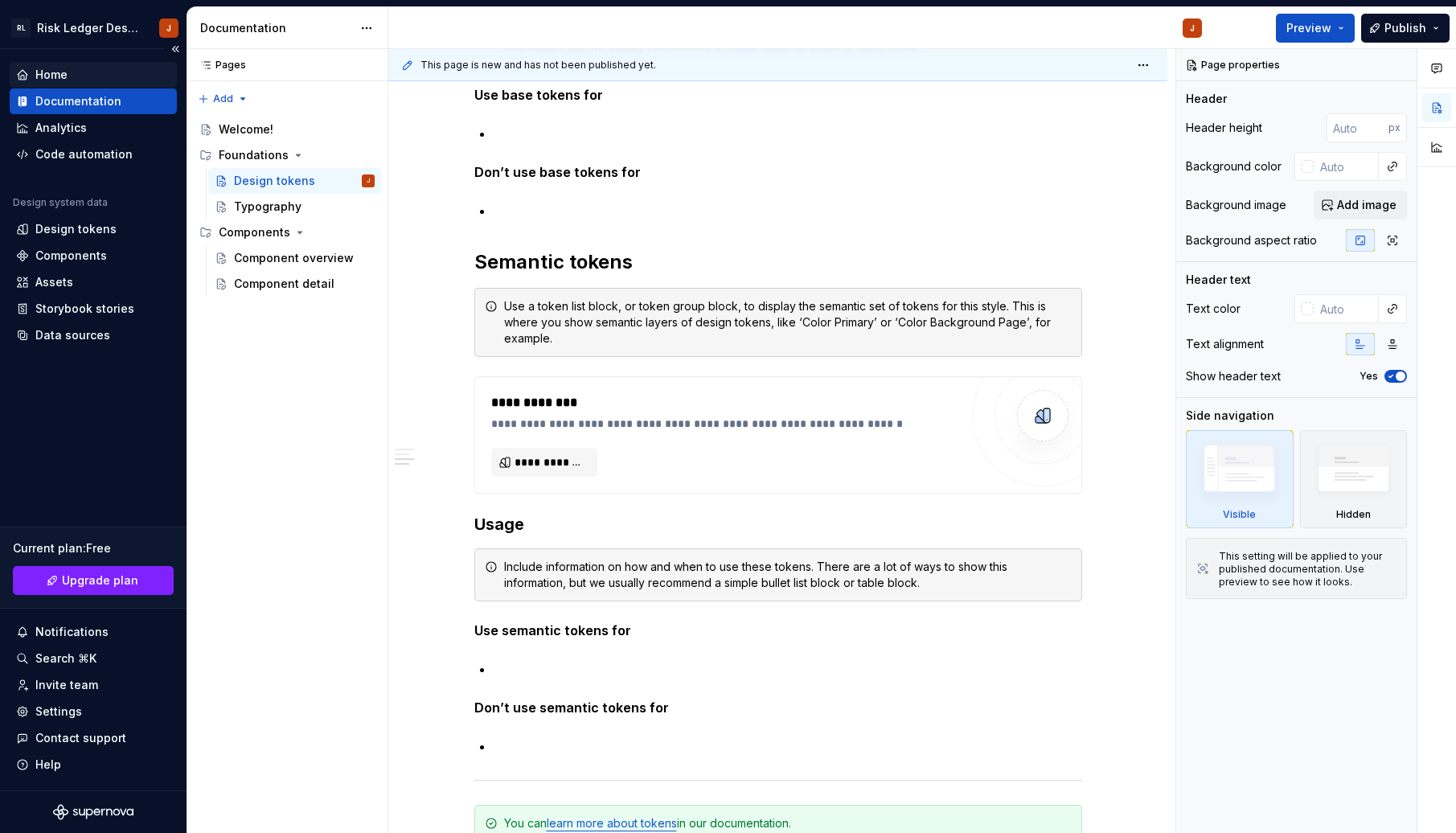
type textarea "*"
click at [60, 78] on div "Home" at bounding box center [52, 75] width 32 height 16
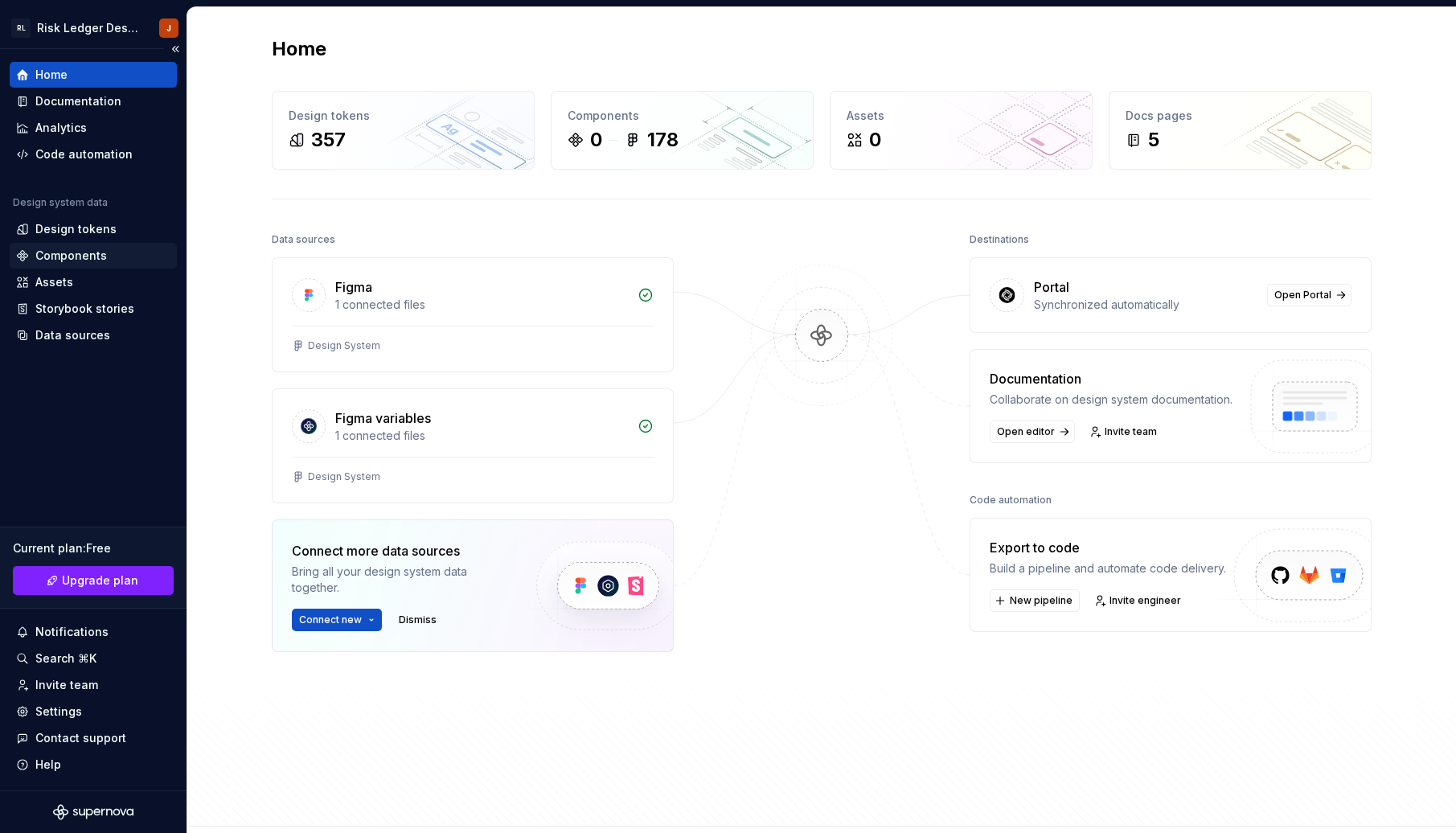
click at [68, 255] on div "Components" at bounding box center [72, 256] width 72 height 16
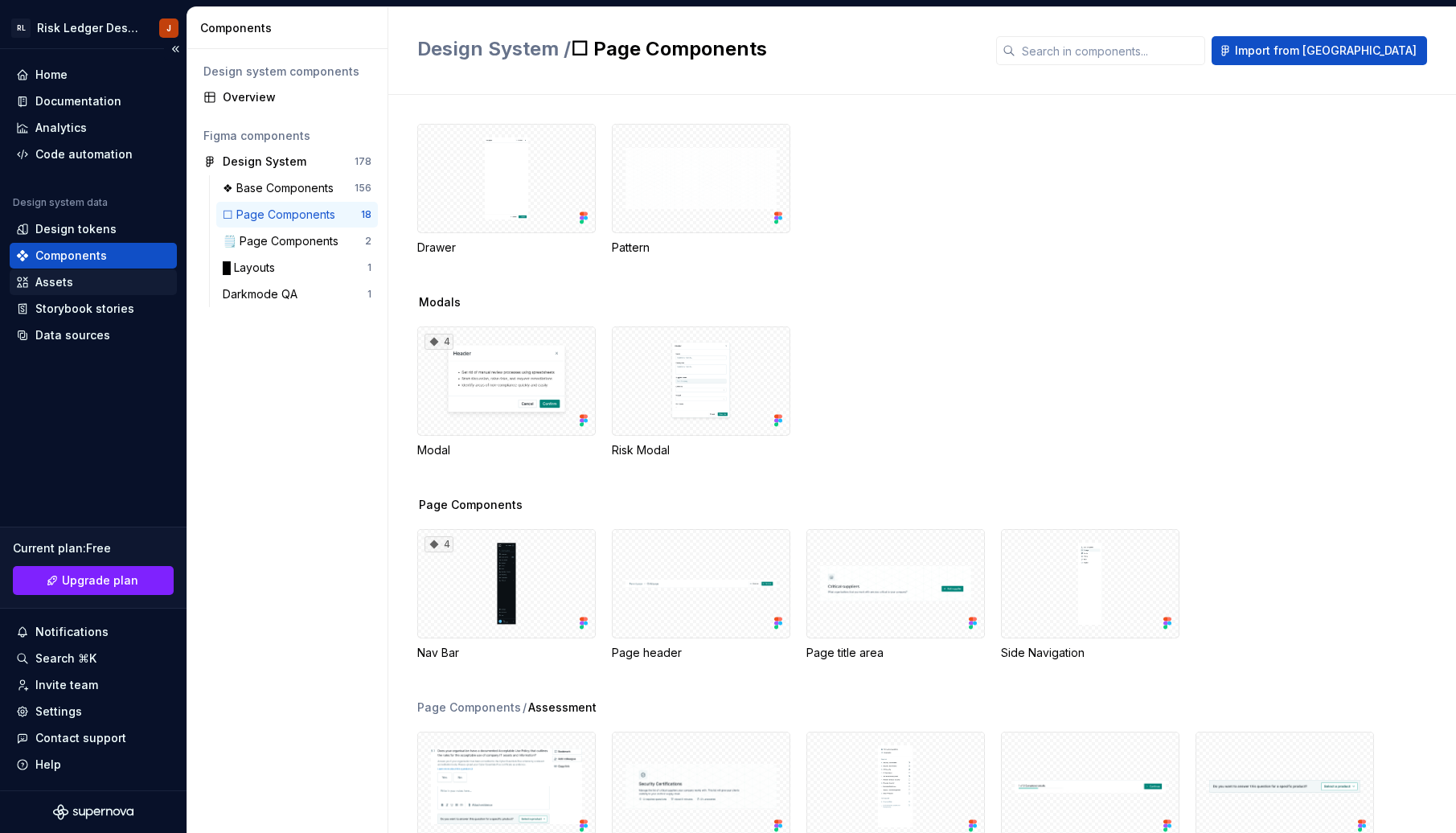
click at [60, 288] on div "Assets" at bounding box center [55, 283] width 38 height 16
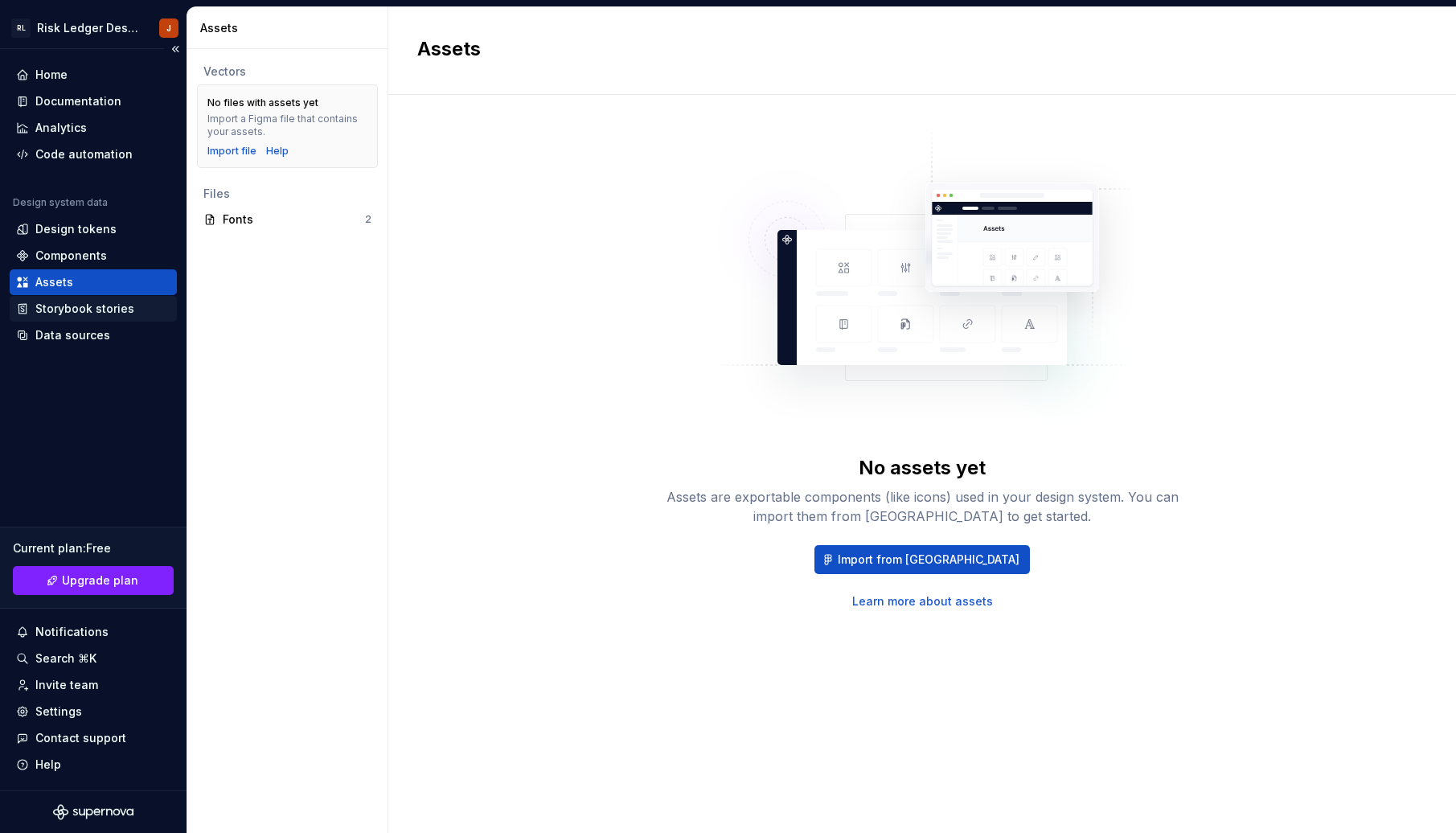
click at [58, 312] on div "Storybook stories" at bounding box center [85, 309] width 99 height 16
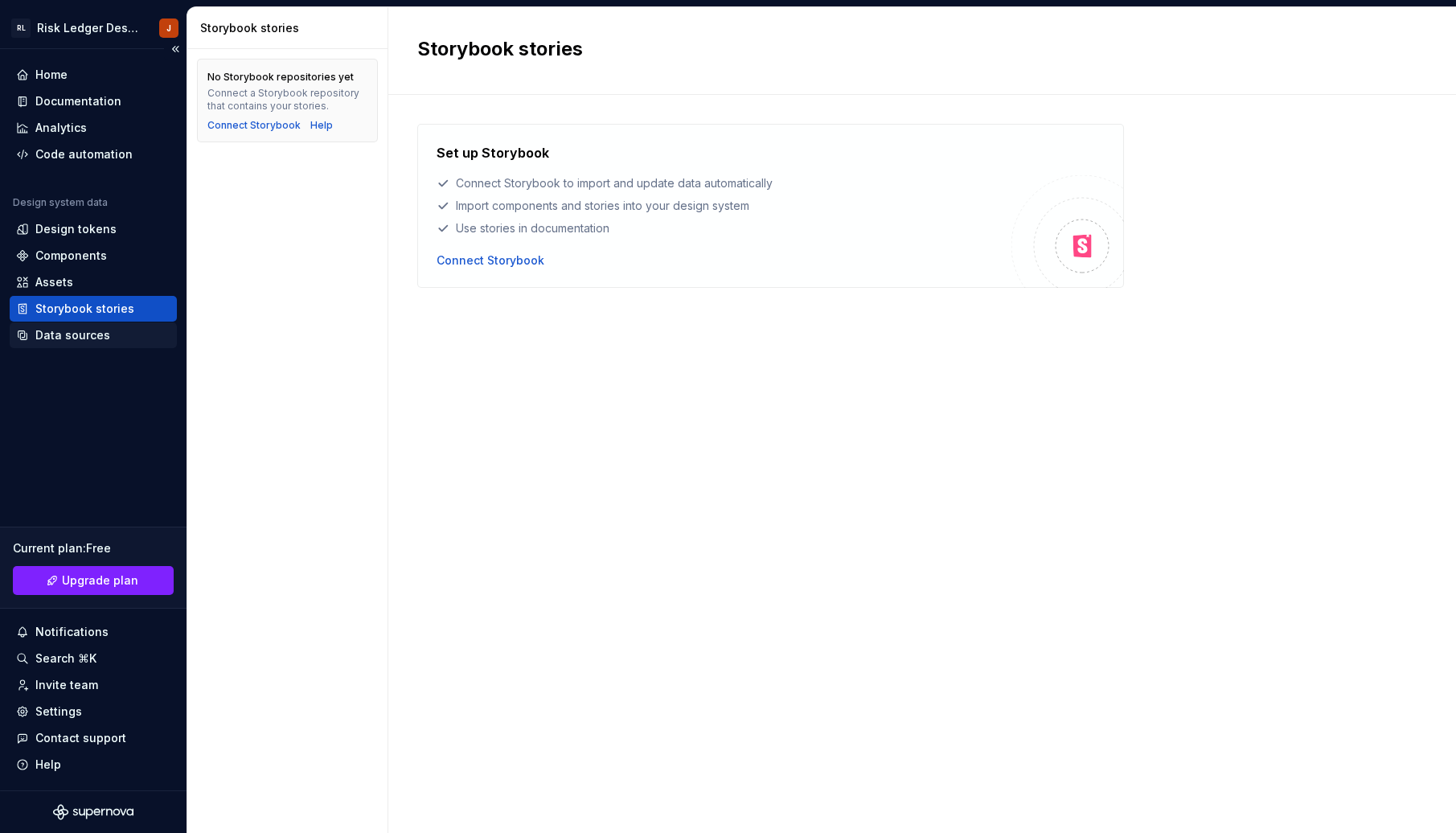
click at [56, 327] on div "Data sources" at bounding box center [73, 335] width 75 height 16
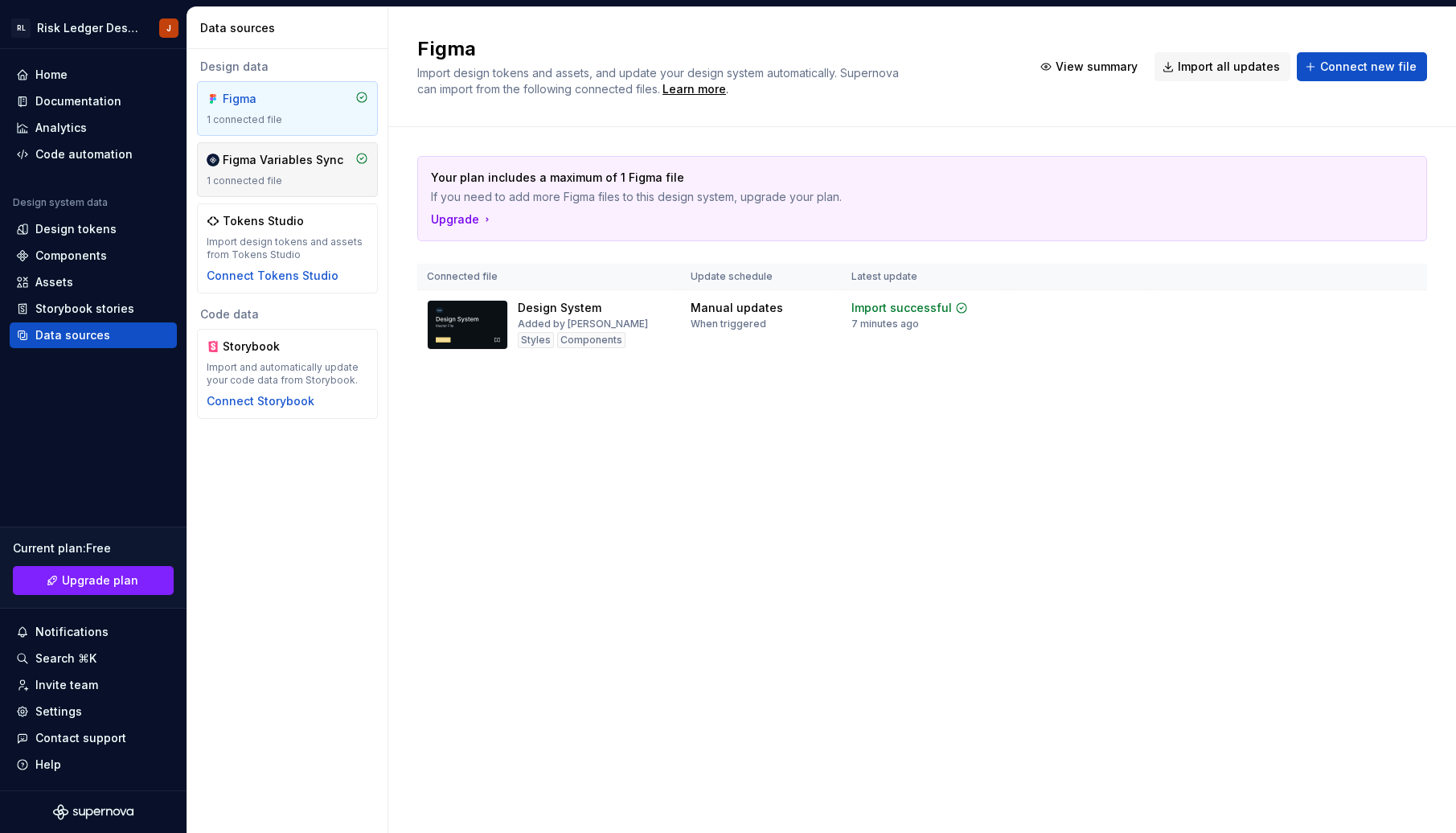
click at [292, 166] on div "Figma Variables Sync" at bounding box center [283, 160] width 120 height 16
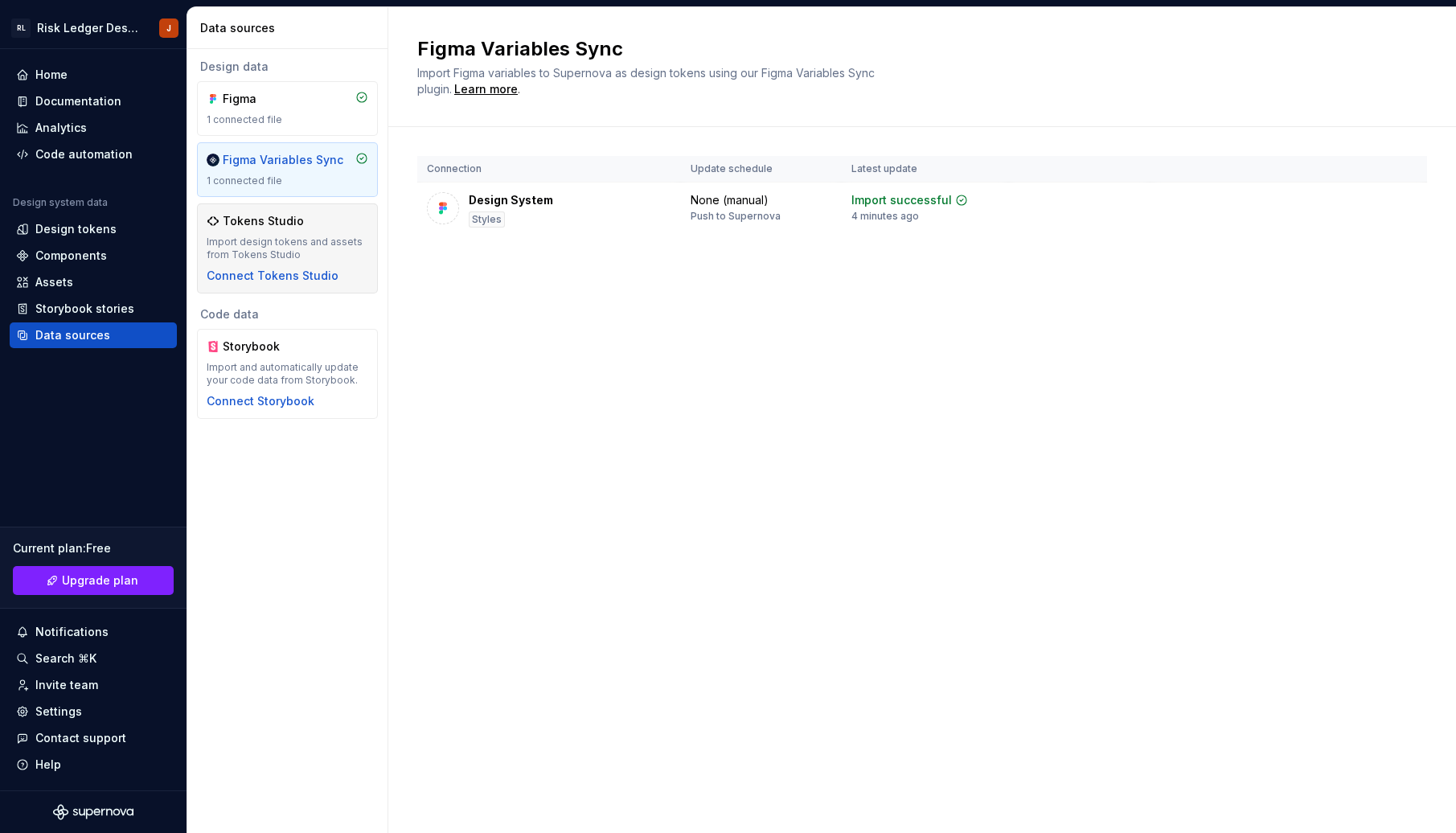
click at [284, 219] on div "Tokens Studio" at bounding box center [264, 221] width 82 height 16
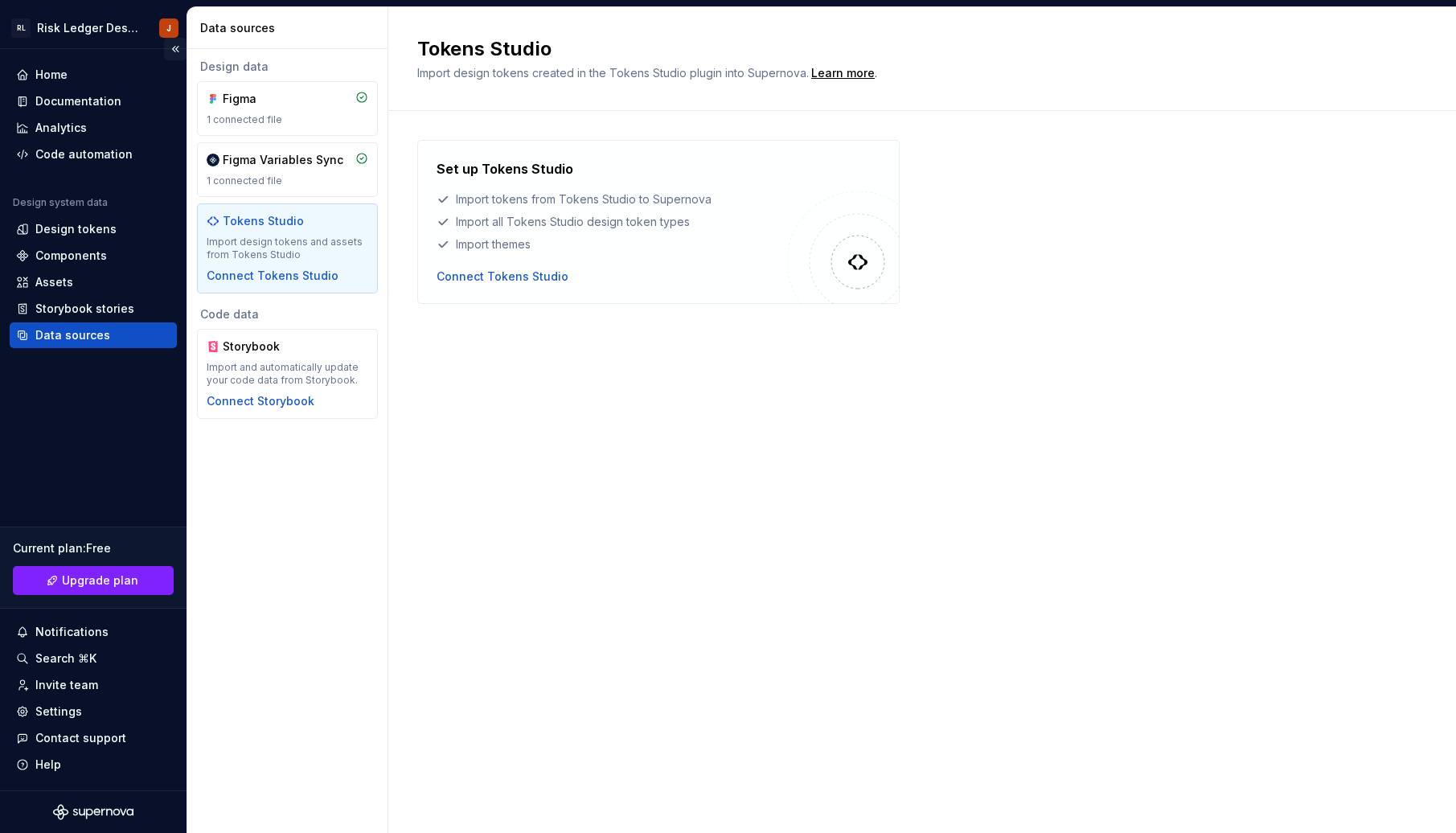
click at [176, 50] on button "Collapse sidebar" at bounding box center [175, 49] width 23 height 23
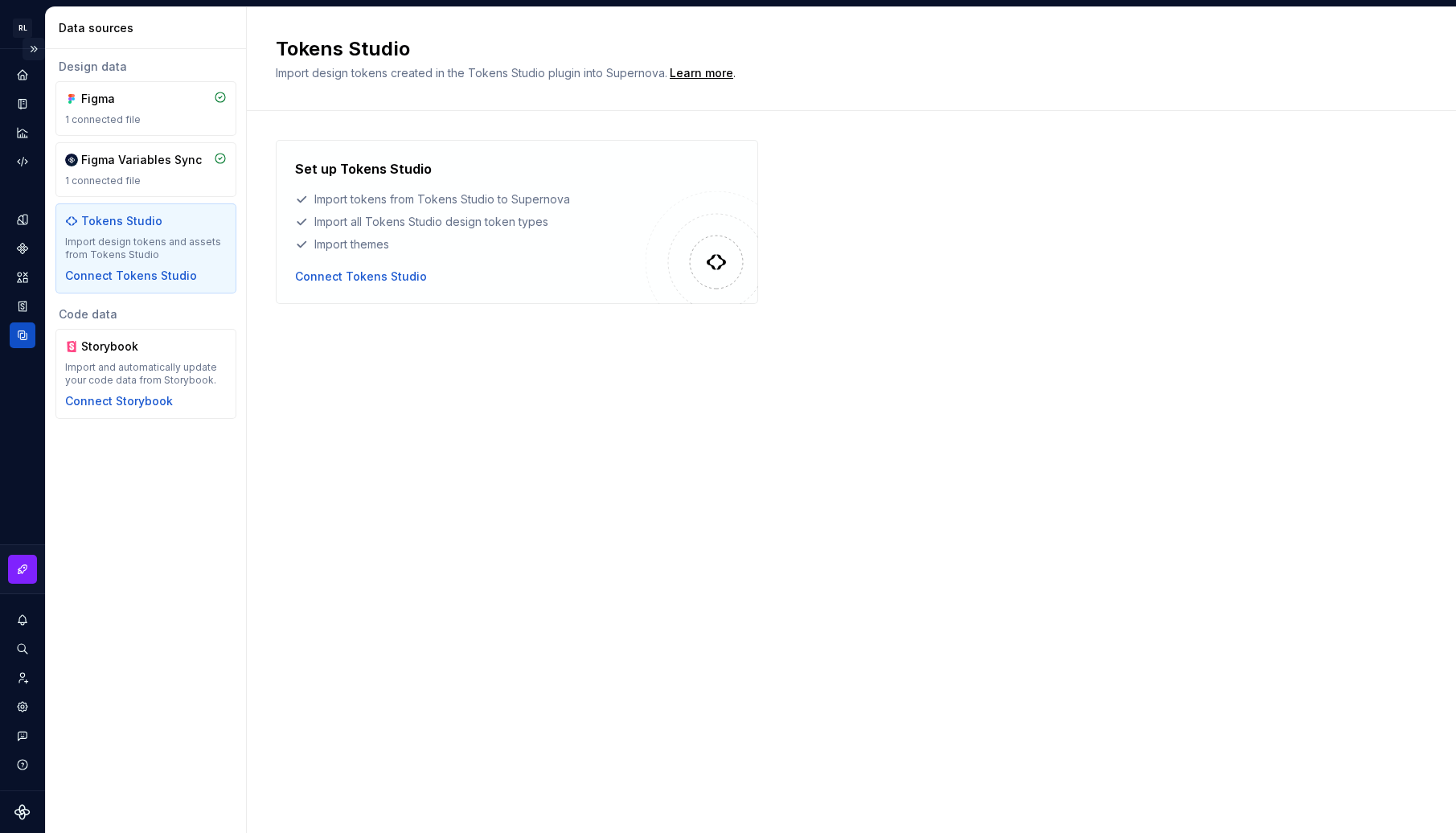
click at [33, 50] on button "Expand sidebar" at bounding box center [34, 49] width 23 height 23
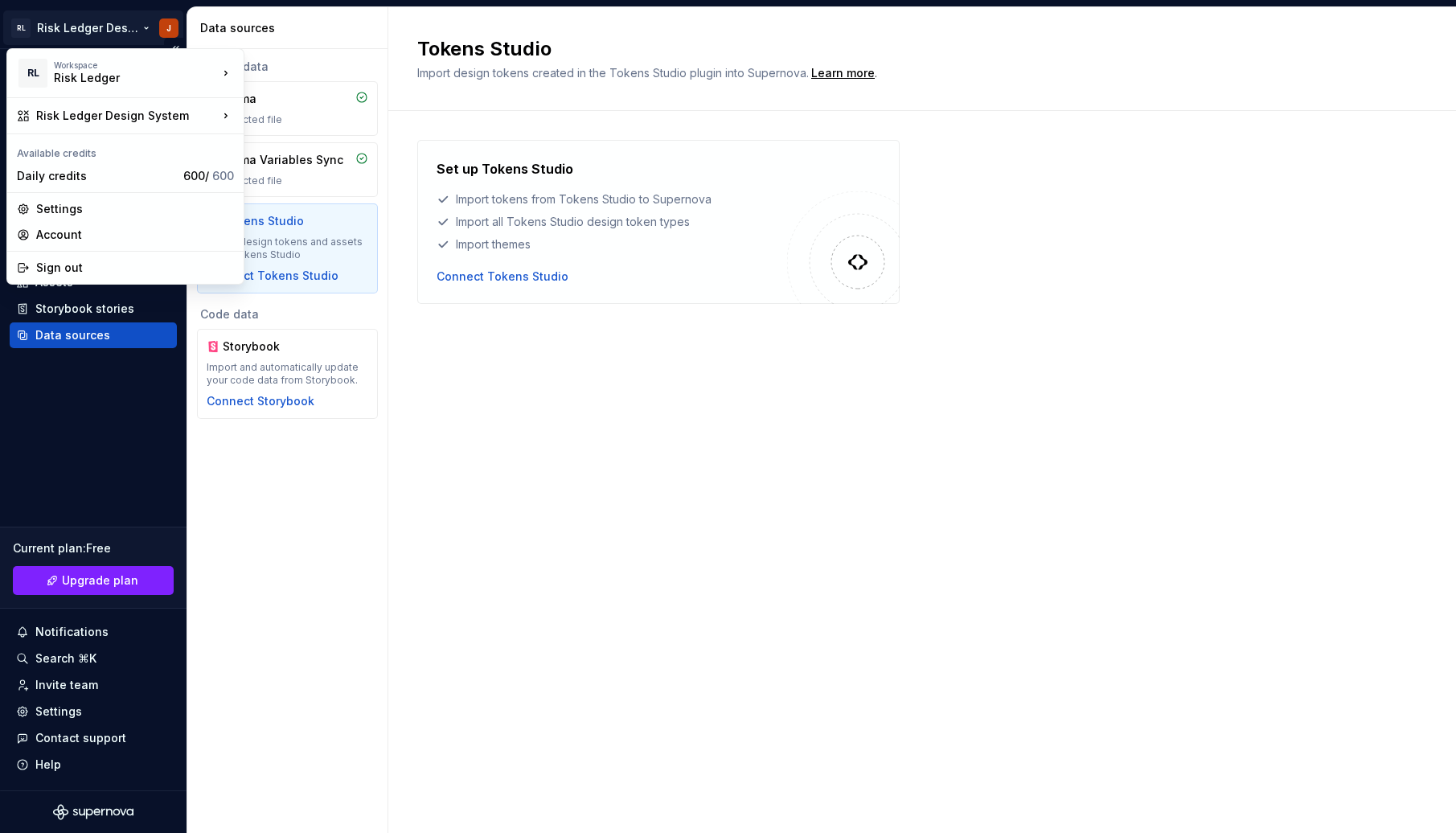
click at [37, 28] on html "RL Risk Ledger Design System J Home Documentation Analytics Code automation Des…" at bounding box center [728, 416] width 1456 height 833
click at [125, 178] on div "Daily credits" at bounding box center [97, 176] width 160 height 16
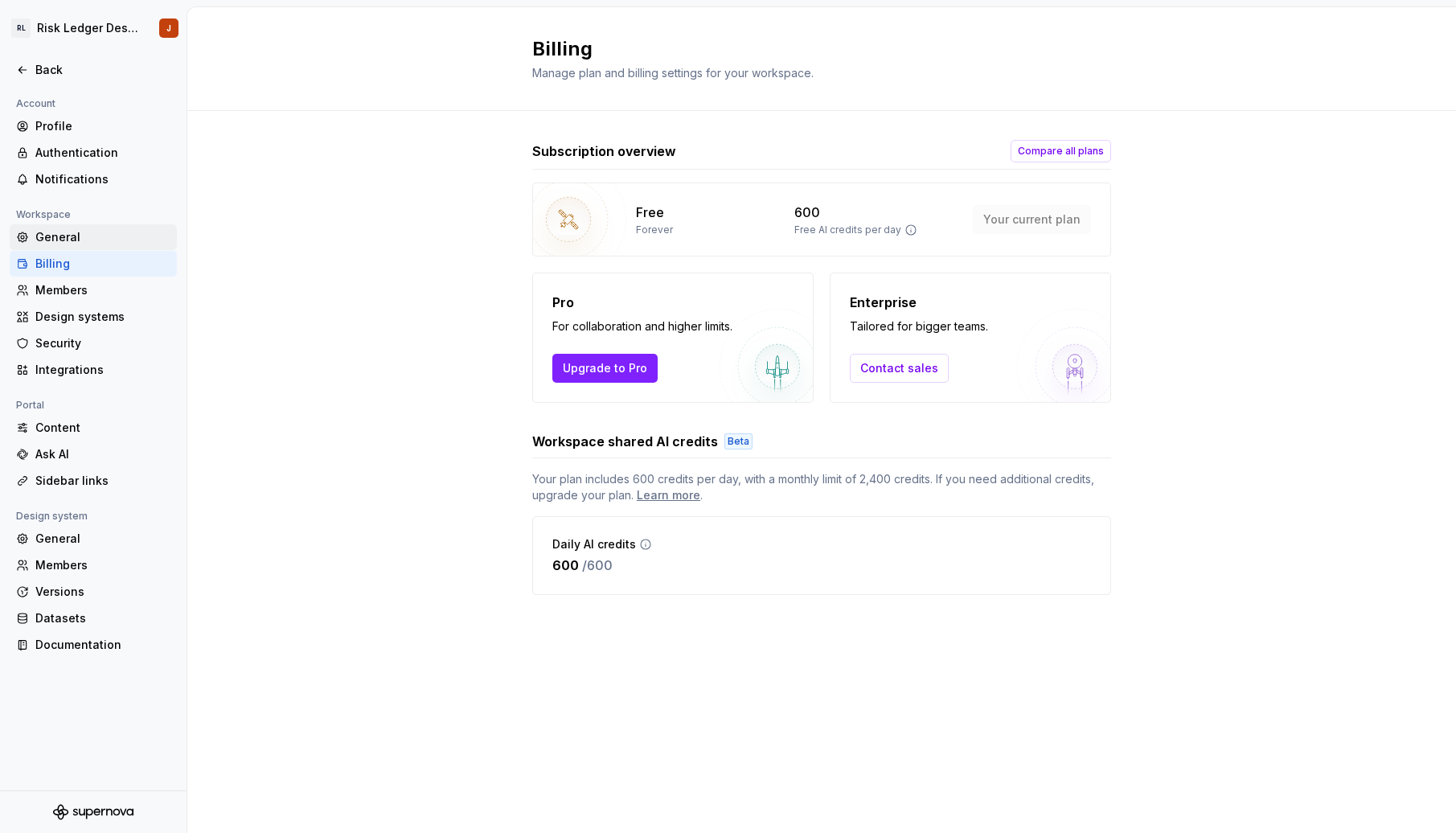
click at [83, 237] on div "General" at bounding box center [104, 237] width 135 height 16
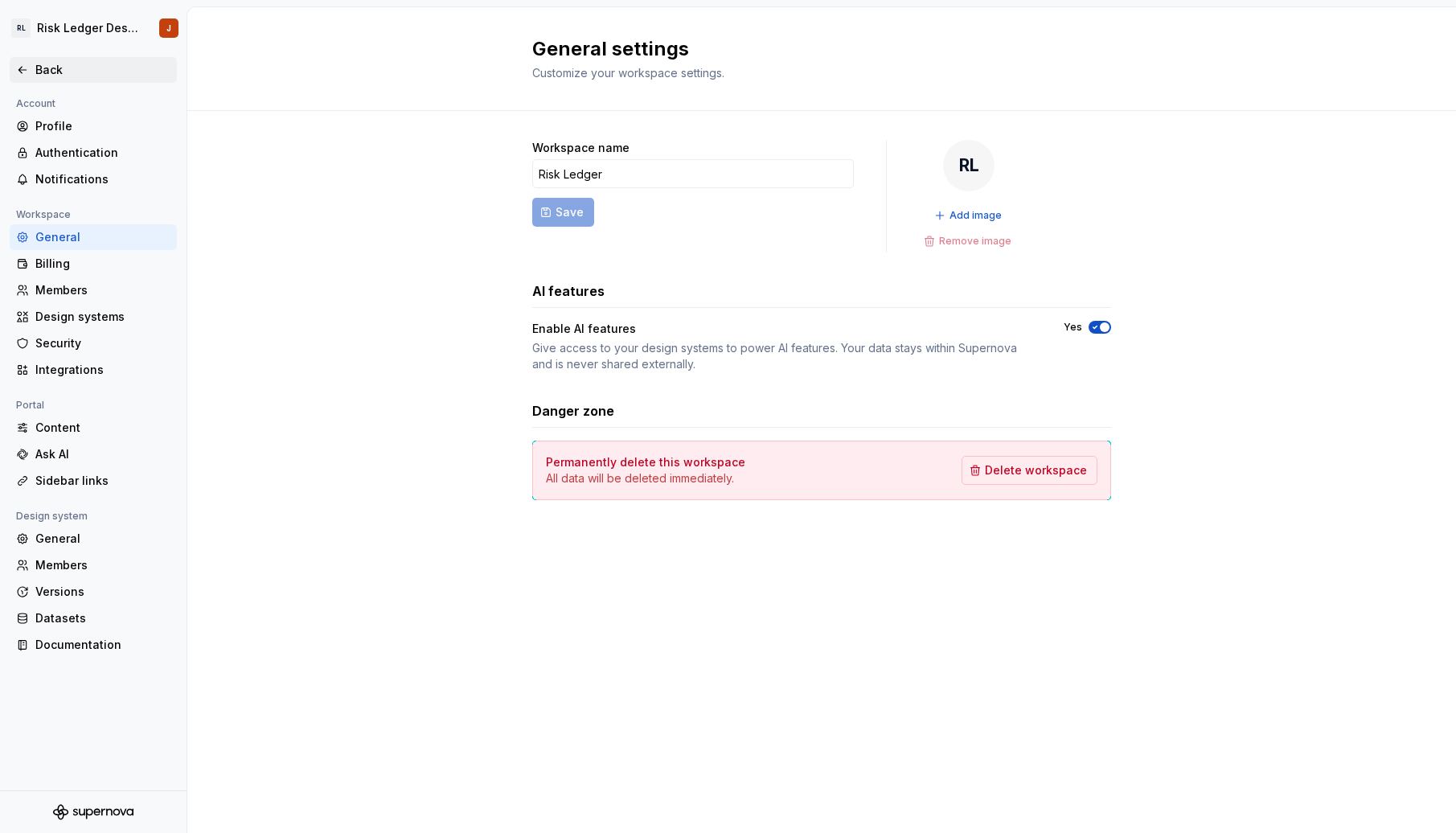
click at [23, 66] on icon at bounding box center [22, 70] width 13 height 13
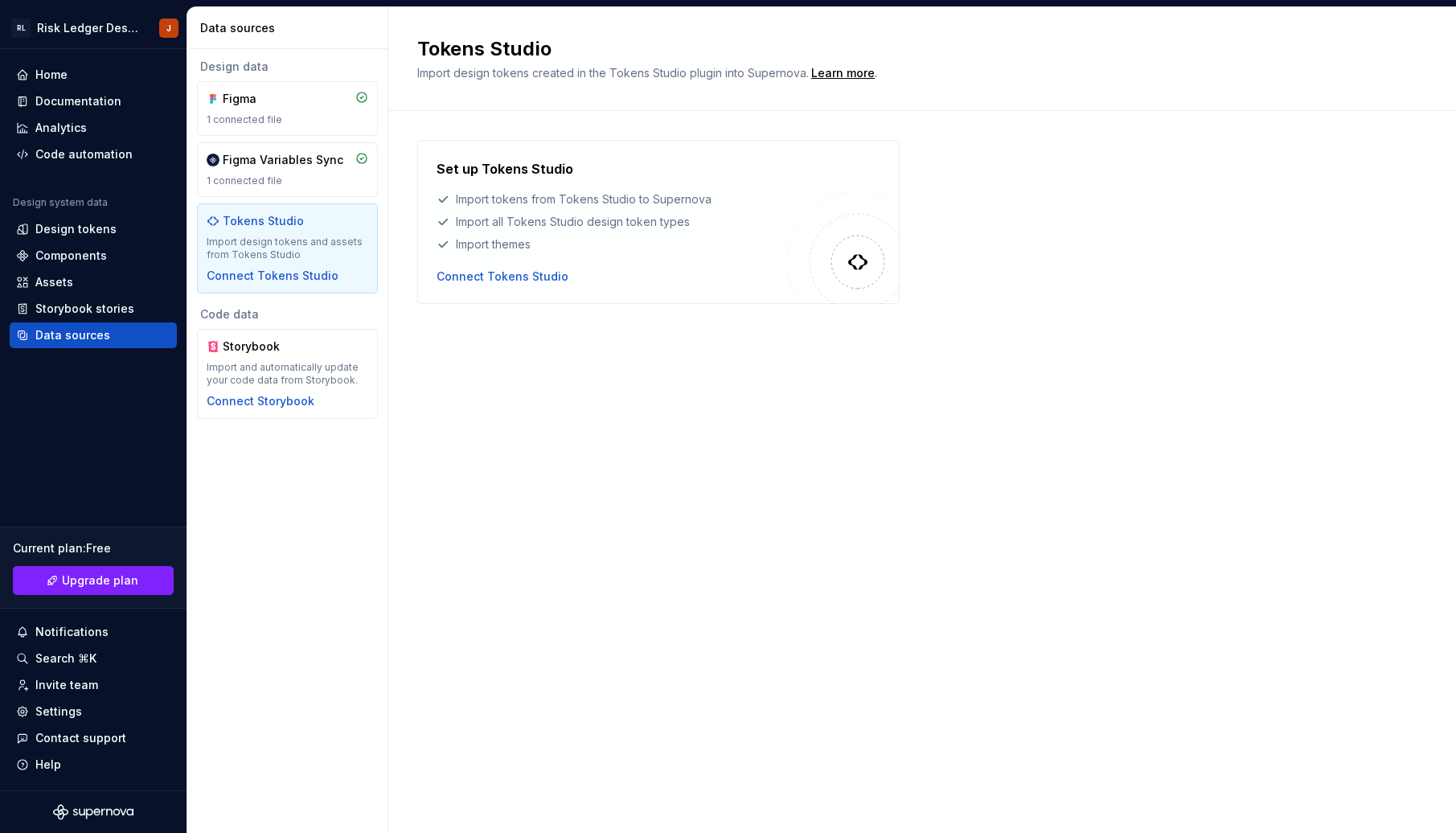
click at [432, 513] on div "Tokens Studio Import design tokens created in the Tokens Studio plugin into Sup…" at bounding box center [922, 420] width 1068 height 826
click at [115, 576] on span "Upgrade plan" at bounding box center [100, 580] width 77 height 16
click at [53, 76] on div "Home" at bounding box center [52, 75] width 32 height 16
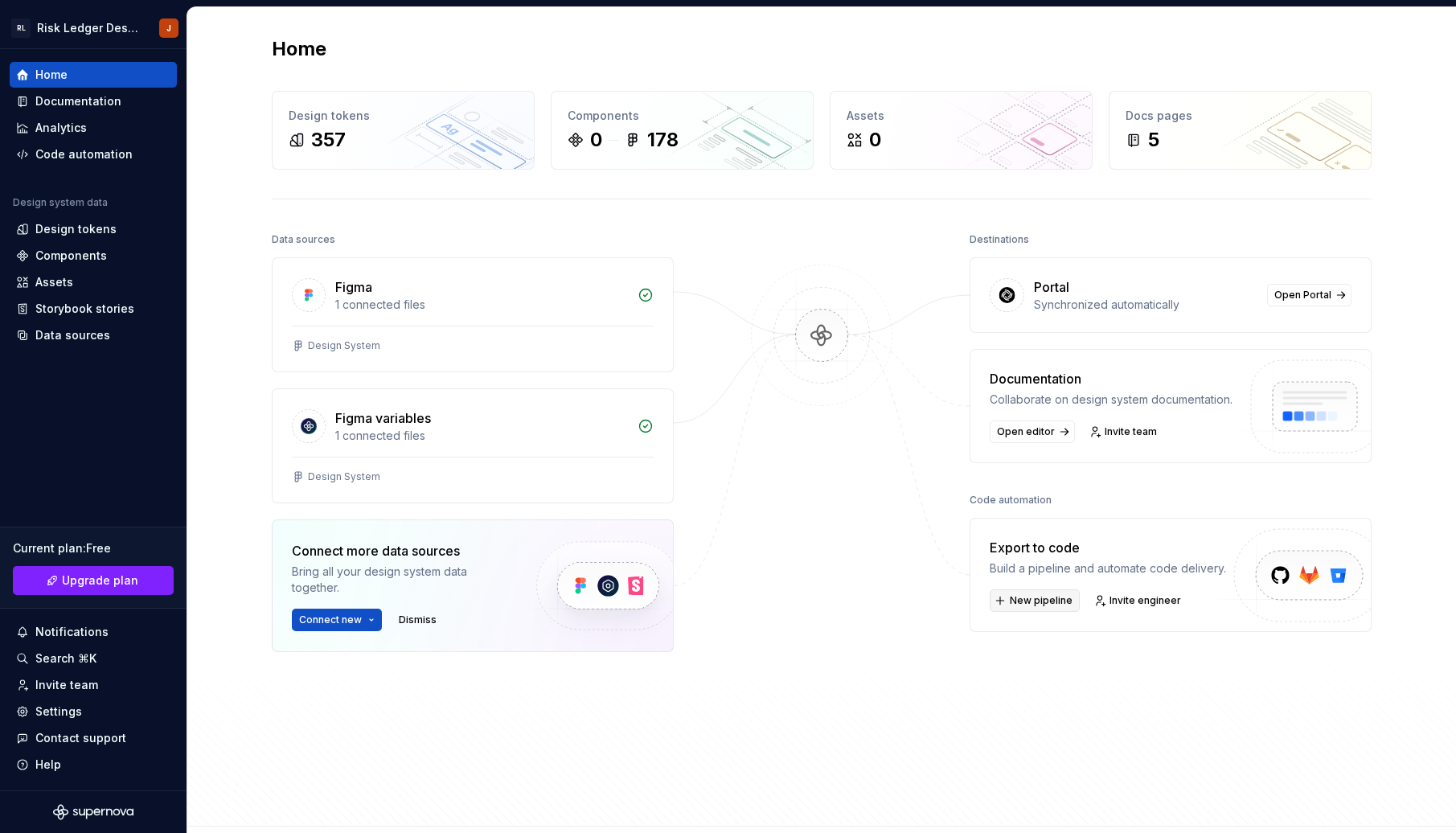
click at [1035, 602] on span "New pipeline" at bounding box center [1041, 600] width 63 height 13
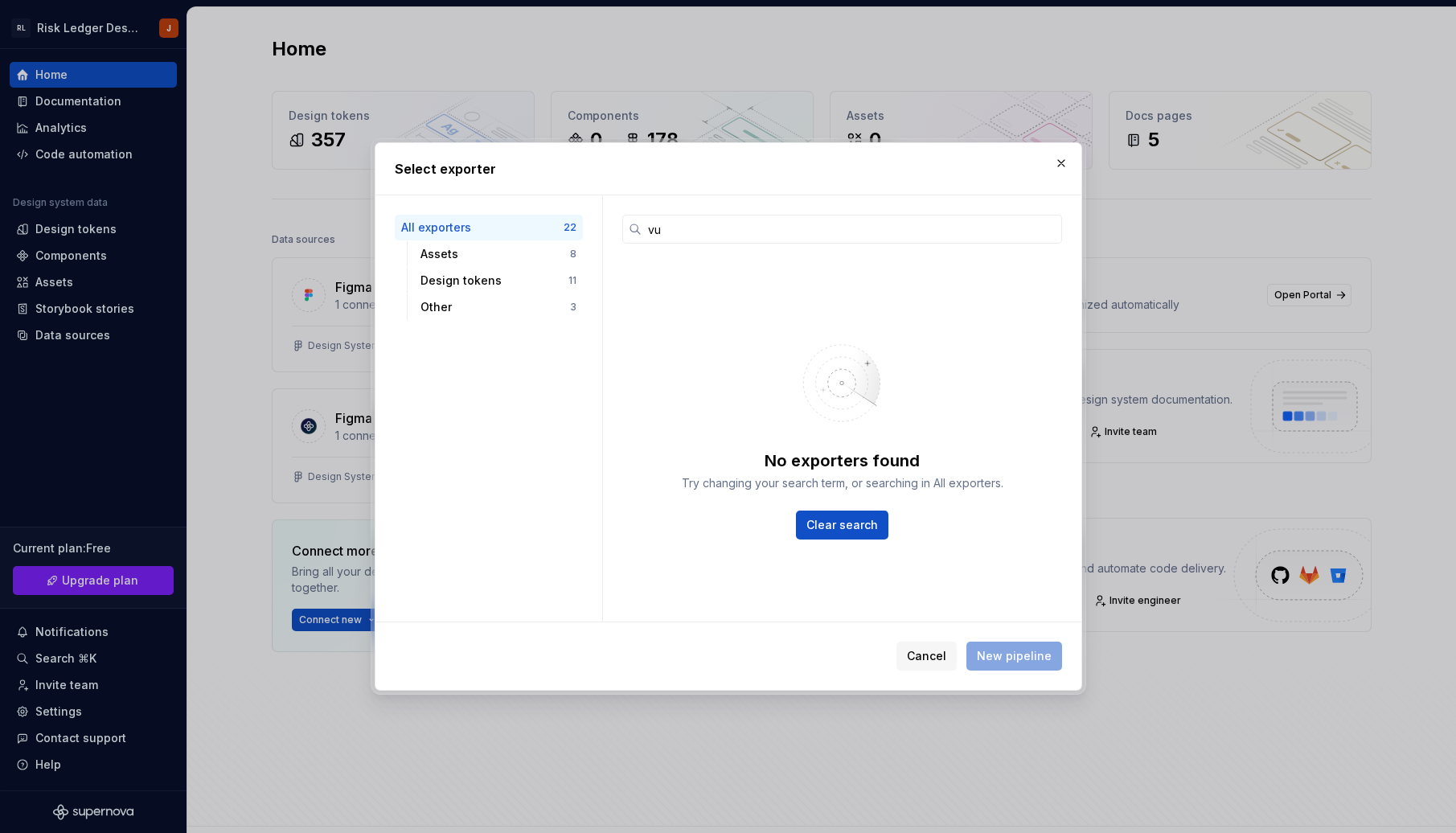
type input "v"
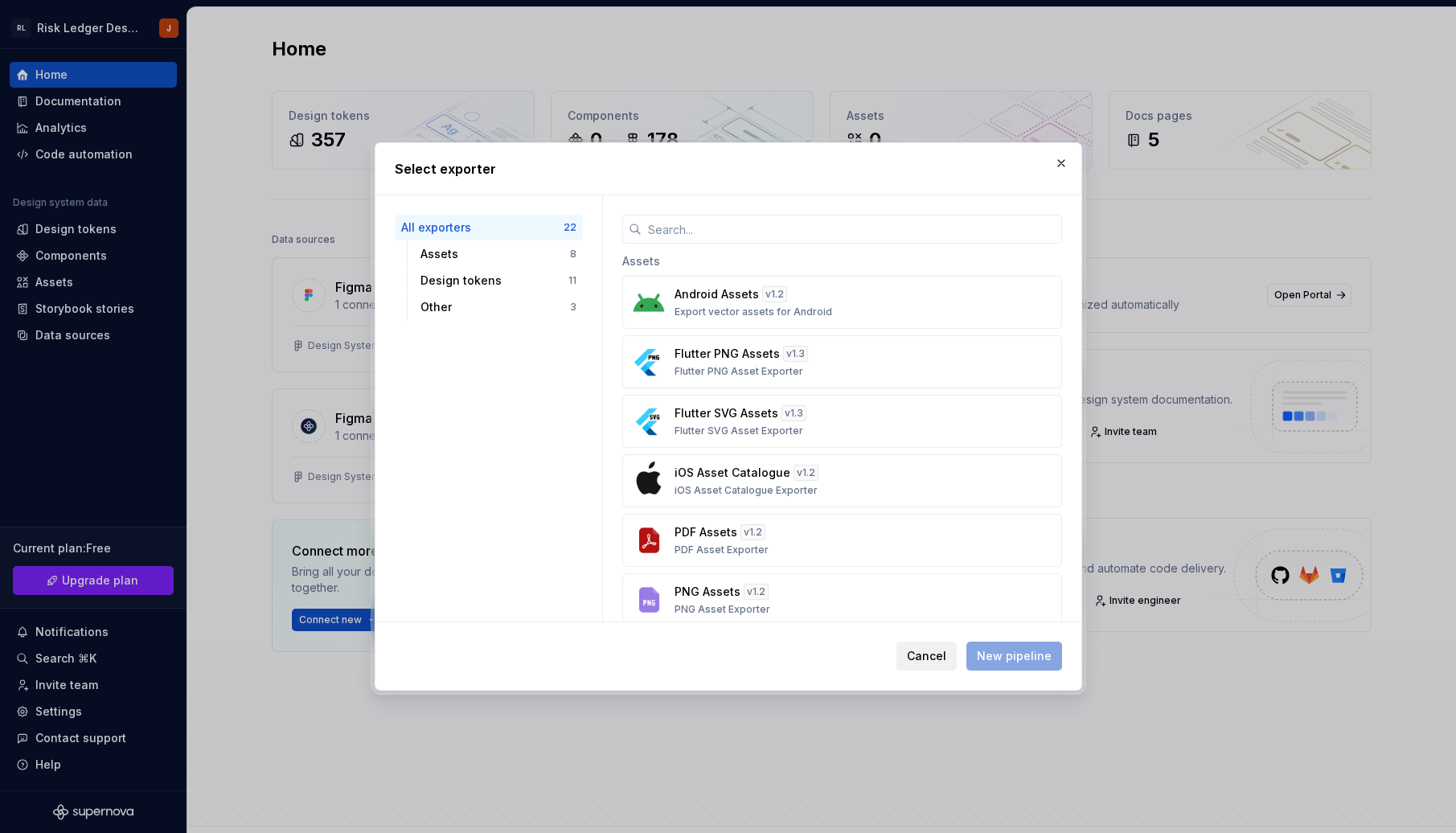
click at [933, 657] on span "Cancel" at bounding box center [928, 656] width 40 height 16
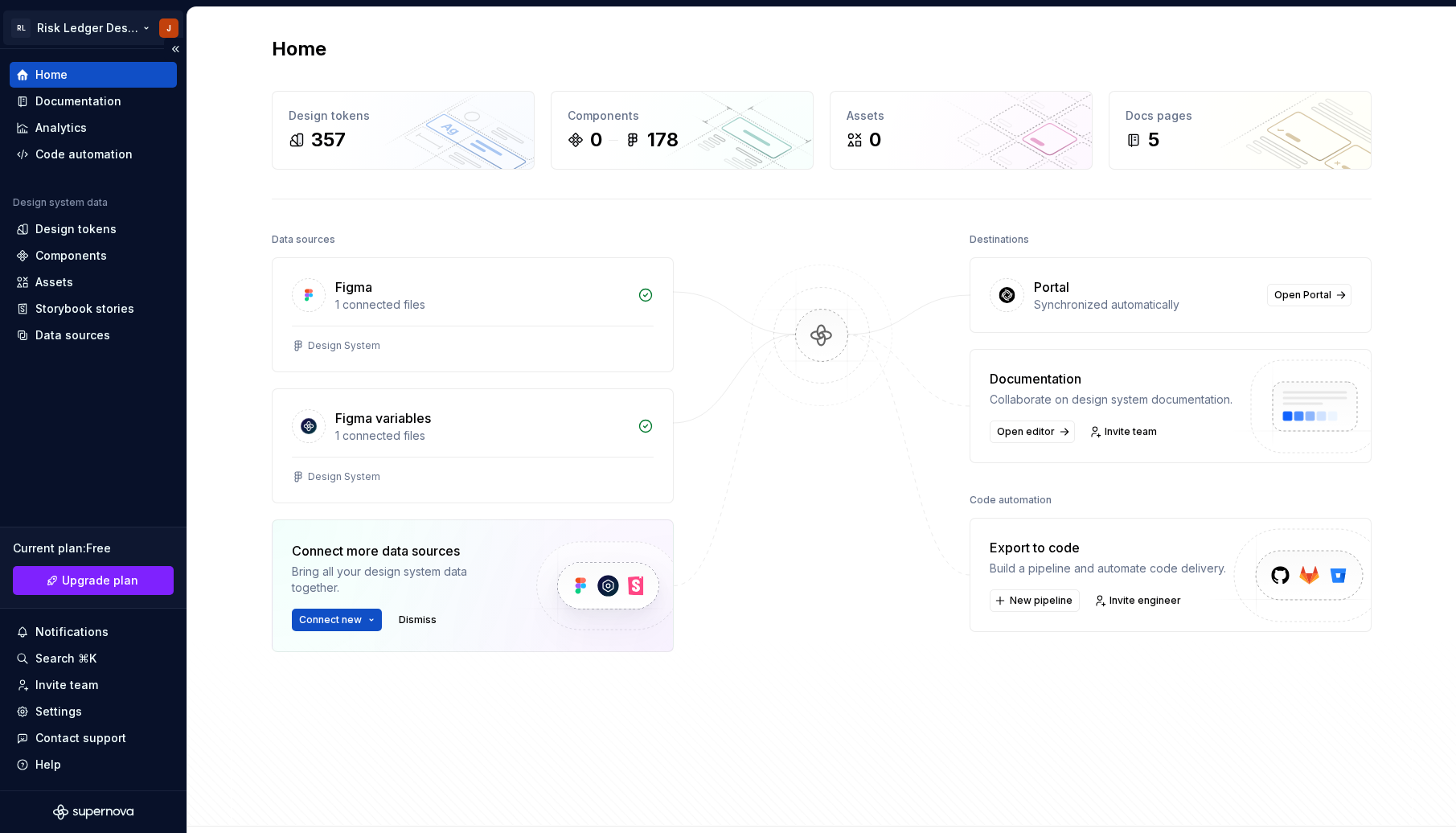
click at [19, 26] on html "RL Risk Ledger Design System J Home Documentation Analytics Code automation Des…" at bounding box center [728, 416] width 1456 height 833
click at [402, 55] on html "RL Risk Ledger Design System J Home Documentation Analytics Code automation Des…" at bounding box center [728, 416] width 1456 height 833
